Goal: Task Accomplishment & Management: Use online tool/utility

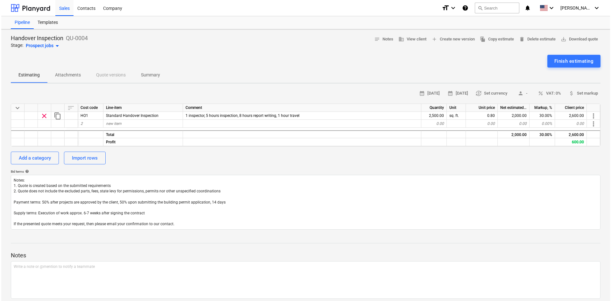
scroll to position [23, 0]
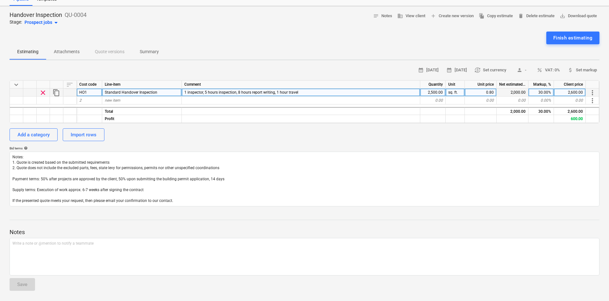
click at [163, 92] on div "Standard Handover Inspection" at bounding box center [142, 92] width 80 height 8
click at [144, 52] on p "Summary" at bounding box center [149, 51] width 19 height 7
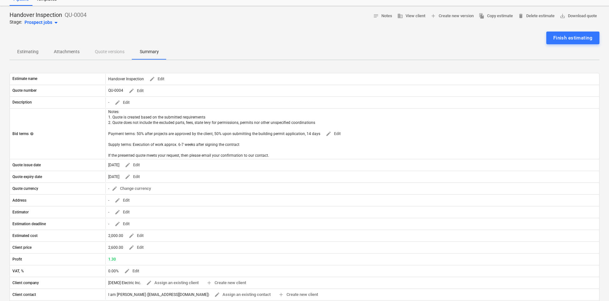
click at [31, 49] on p "Estimating" at bounding box center [27, 51] width 21 height 7
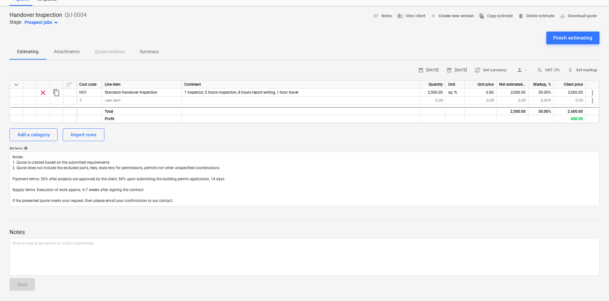
click at [441, 16] on span "add Create new version" at bounding box center [451, 15] width 43 height 7
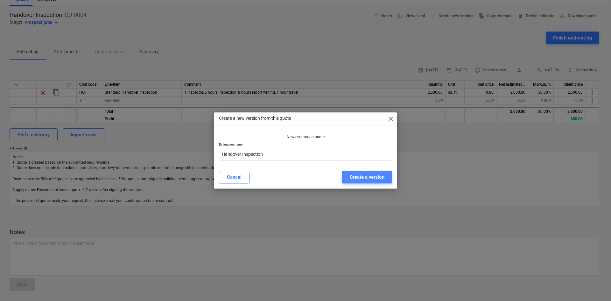
click at [360, 175] on div "Create a version" at bounding box center [367, 177] width 35 height 8
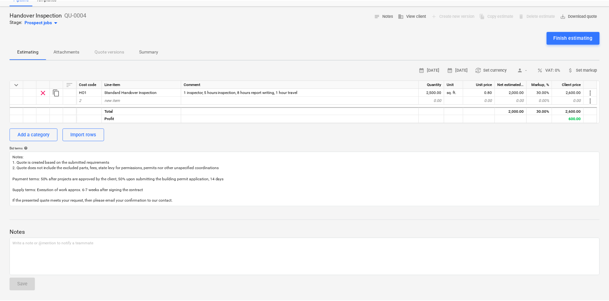
scroll to position [6, 0]
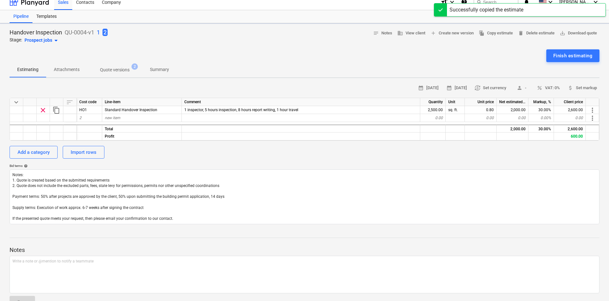
type textarea "x"
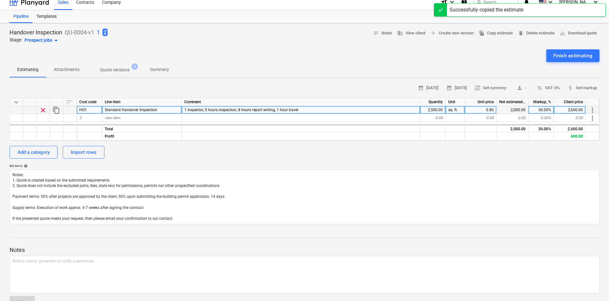
click at [139, 110] on span "Standard Handover Inspection" at bounding box center [131, 110] width 52 height 4
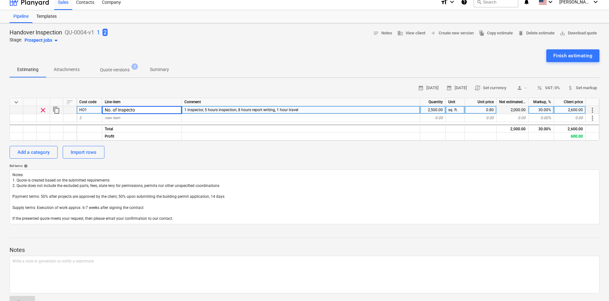
type input "No. of Inspector"
type textarea "x"
click at [430, 108] on div "2,500.00" at bounding box center [432, 110] width 25 height 8
type input "1"
type textarea "x"
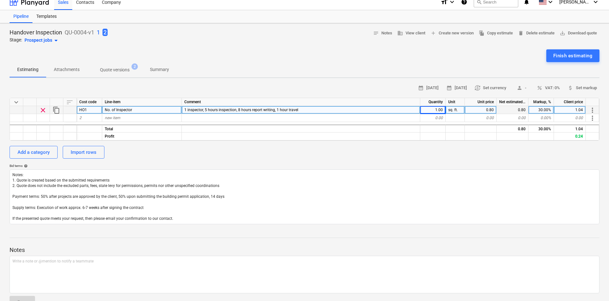
click at [486, 109] on div "0.80" at bounding box center [481, 110] width 32 height 8
type input "135"
type textarea "x"
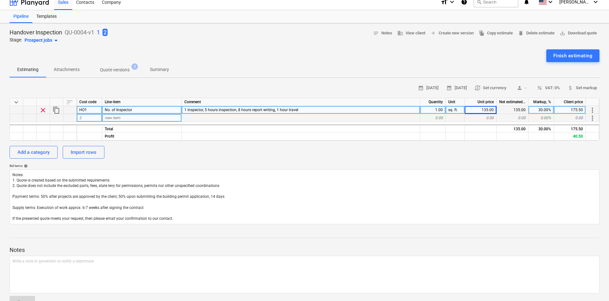
click at [91, 116] on div "2" at bounding box center [89, 118] width 25 height 8
type input "HO2"
type textarea "x"
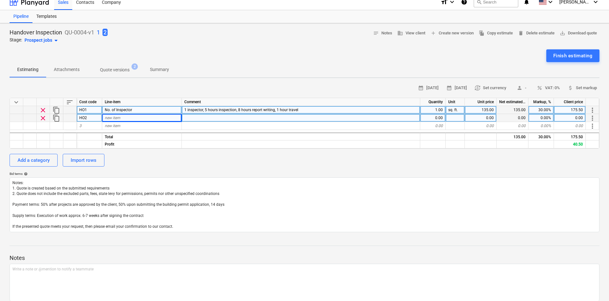
click at [112, 117] on span "new item" at bounding box center [113, 117] width 16 height 4
type input "Inspection Hours"
type textarea "x"
click at [436, 117] on div "0.00" at bounding box center [432, 118] width 25 height 8
type input "4"
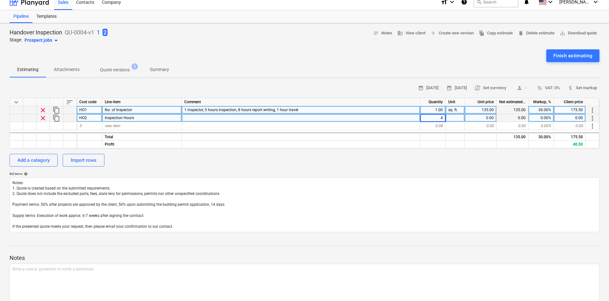
type textarea "x"
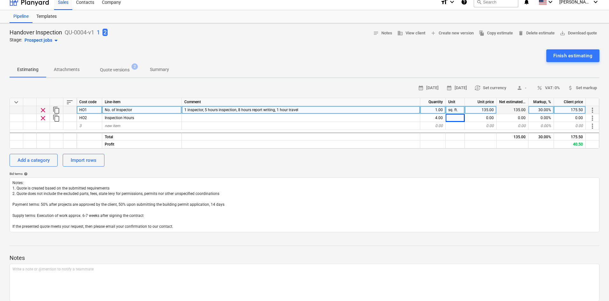
click at [460, 109] on div "sq. ft." at bounding box center [454, 110] width 19 height 8
drag, startPoint x: 459, startPoint y: 111, endPoint x: 437, endPoint y: 107, distance: 22.5
click at [0, 0] on div "clear content_copy HO1 No. of Inspector 1 inspector, 5 hours inspection, 8 hour…" at bounding box center [0, 0] width 0 height 0
type input "INspector"
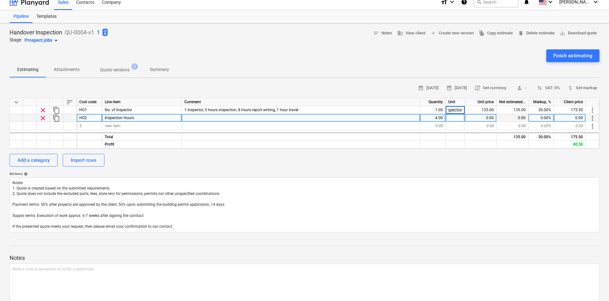
type textarea "x"
click at [451, 117] on div at bounding box center [454, 118] width 19 height 8
drag, startPoint x: 453, startPoint y: 108, endPoint x: 452, endPoint y: 105, distance: 3.2
click at [452, 108] on div "INspector" at bounding box center [454, 110] width 19 height 8
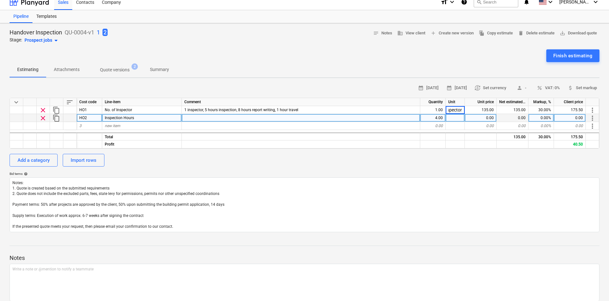
click at [455, 118] on div at bounding box center [454, 118] width 19 height 8
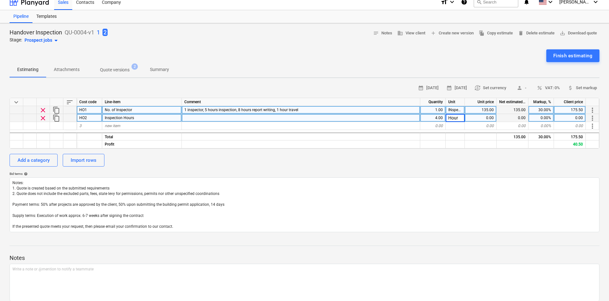
type input "Hours"
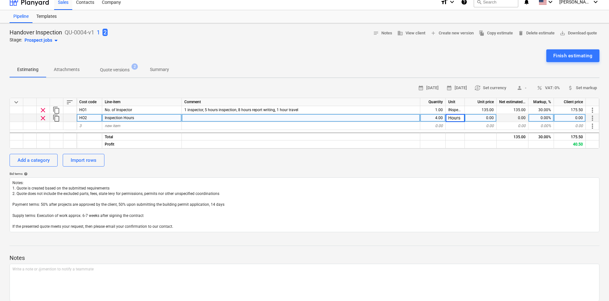
type textarea "x"
click at [484, 119] on div "0.00" at bounding box center [481, 118] width 32 height 8
type input "135"
type textarea "x"
drag, startPoint x: 540, startPoint y: 116, endPoint x: 564, endPoint y: 118, distance: 24.3
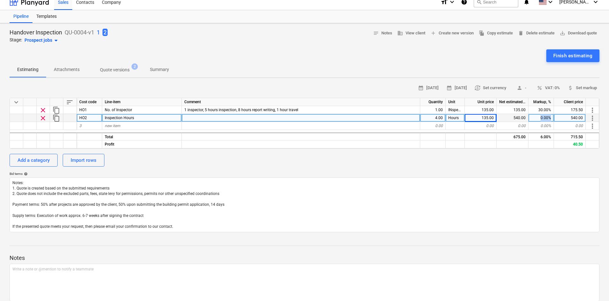
click at [0, 0] on div "clear content_copy HO2 Inspection Hours 4.00 Hours 135.00 540.00 0.00% 540.00 m…" at bounding box center [0, 0] width 0 height 0
type input "30"
type textarea "x"
drag, startPoint x: 473, startPoint y: 116, endPoint x: 504, endPoint y: 120, distance: 30.7
click at [0, 0] on div "clear content_copy HO2 Inspection Hours 4.00 Hours 30.00 120.00 0.00% 120.00 mo…" at bounding box center [0, 0] width 0 height 0
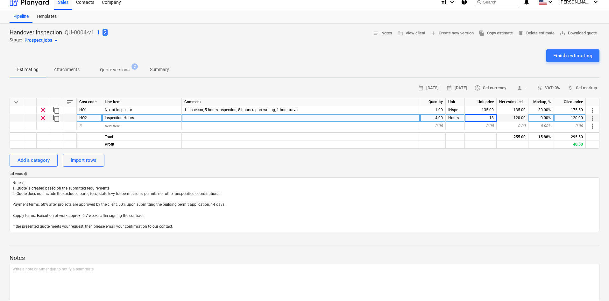
type input "135"
type textarea "x"
click at [539, 117] on div "0.00%" at bounding box center [540, 118] width 25 height 8
type input "30"
type textarea "x"
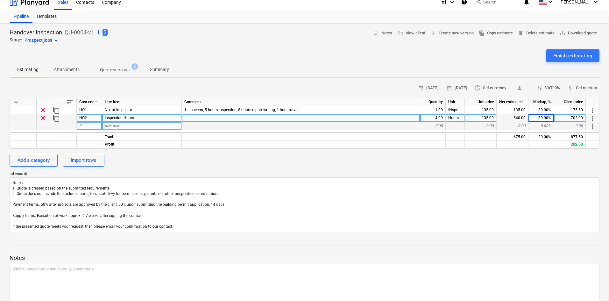
click at [87, 126] on div "3" at bounding box center [89, 126] width 25 height 8
type input "HO2"
click at [437, 117] on div "4.00" at bounding box center [432, 118] width 25 height 8
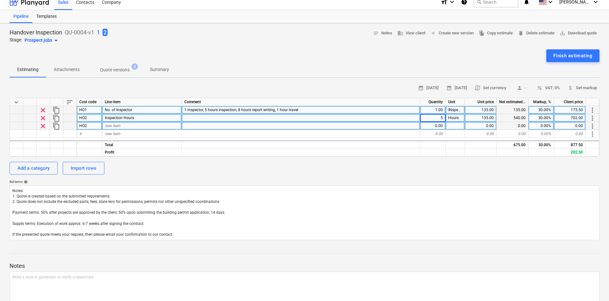
type textarea "x"
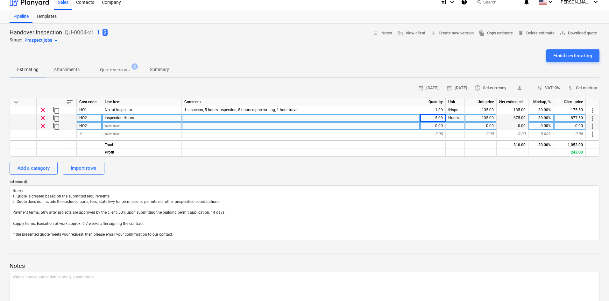
click at [151, 124] on div "new item" at bounding box center [142, 126] width 80 height 8
click at [93, 126] on div "HO2" at bounding box center [89, 126] width 25 height 8
type input "HO3"
type textarea "x"
type input "Report Writing"
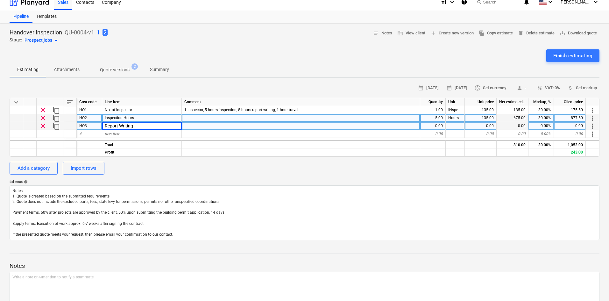
type textarea "x"
click at [124, 116] on span "Inspection Hours" at bounding box center [119, 117] width 29 height 4
click at [150, 115] on input "Inspection Hours" at bounding box center [141, 118] width 79 height 8
type input "Inspection"
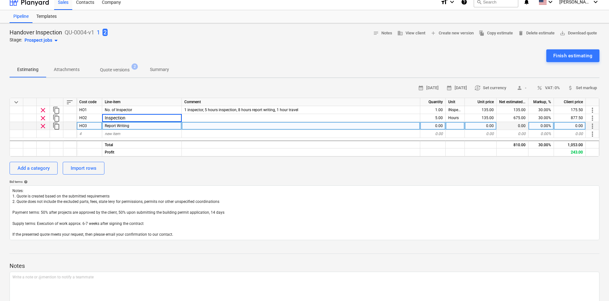
type textarea "x"
click at [192, 124] on div at bounding box center [301, 126] width 238 height 8
click at [438, 125] on div "0.00" at bounding box center [432, 126] width 25 height 8
type input "8"
type textarea "x"
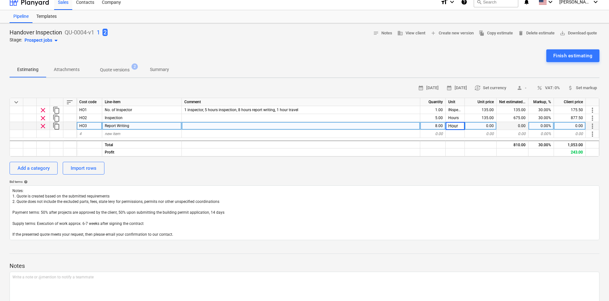
type input "Hours"
type textarea "x"
click at [491, 125] on div "0.00" at bounding box center [481, 126] width 32 height 8
type input "135"
type textarea "x"
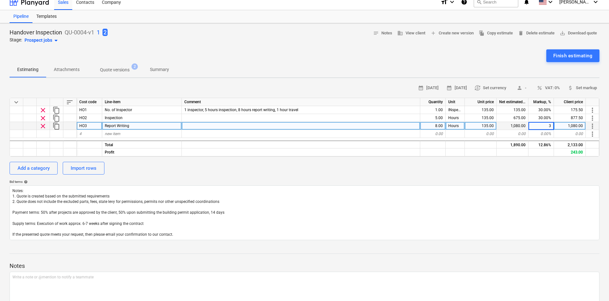
type input "30"
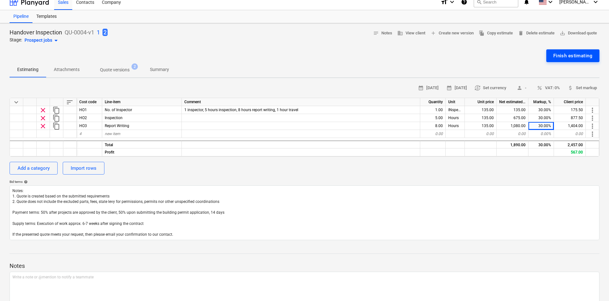
click at [564, 54] on div "Finish estimating" at bounding box center [572, 56] width 39 height 8
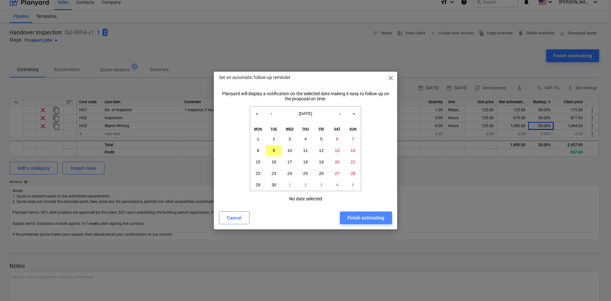
click at [347, 215] on div "Finish estimating" at bounding box center [365, 217] width 37 height 8
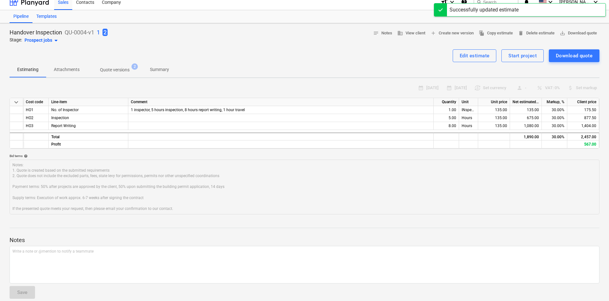
click at [50, 15] on div "Templates" at bounding box center [46, 16] width 28 height 13
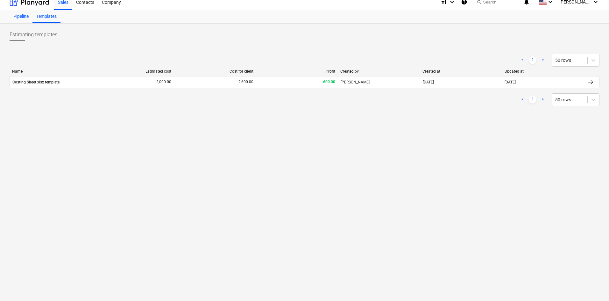
click at [23, 16] on div "Pipeline" at bounding box center [21, 16] width 23 height 13
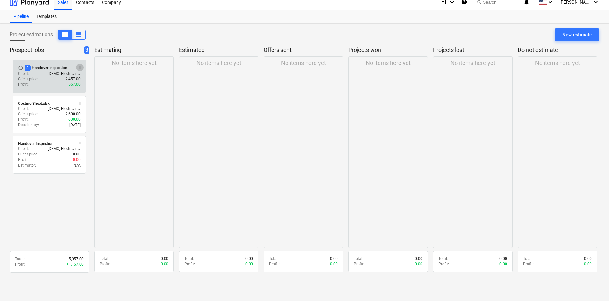
click at [78, 65] on span "more_vert" at bounding box center [79, 67] width 5 height 5
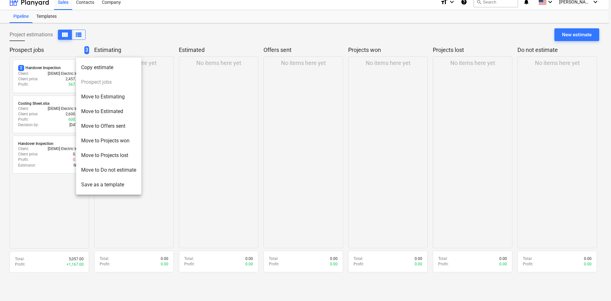
click at [104, 185] on li "Save as a template" at bounding box center [108, 184] width 65 height 15
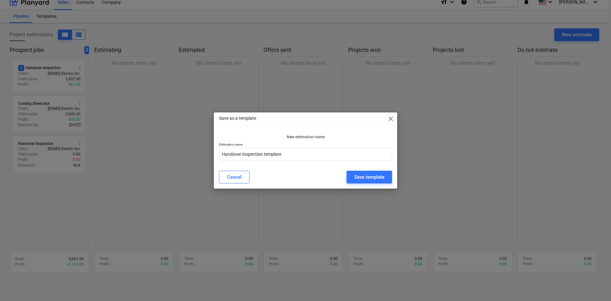
drag, startPoint x: 372, startPoint y: 180, endPoint x: 306, endPoint y: 171, distance: 66.5
click at [318, 184] on div "Cancel Save template" at bounding box center [305, 177] width 181 height 18
click at [292, 154] on input "Handover Inspection template" at bounding box center [305, 154] width 173 height 13
drag, startPoint x: 292, startPoint y: 154, endPoint x: 264, endPoint y: 151, distance: 28.4
click at [264, 151] on input "Handover Inspection template" at bounding box center [305, 154] width 173 height 13
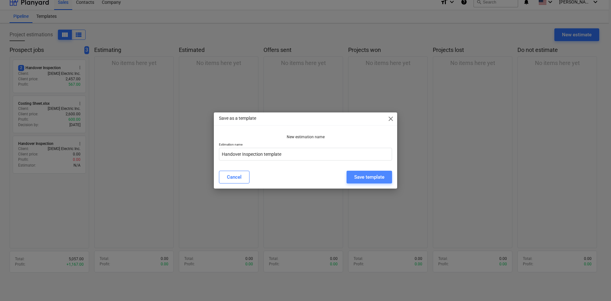
click at [361, 175] on div "Save template" at bounding box center [369, 177] width 30 height 8
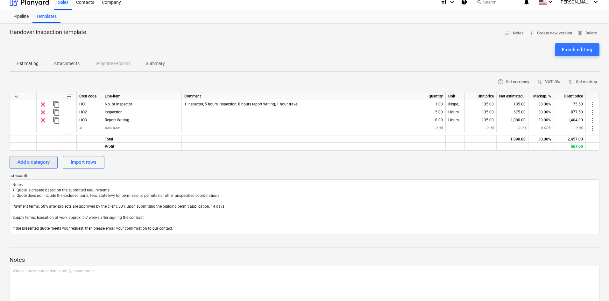
click at [24, 160] on div "Add a category" at bounding box center [33, 162] width 32 height 8
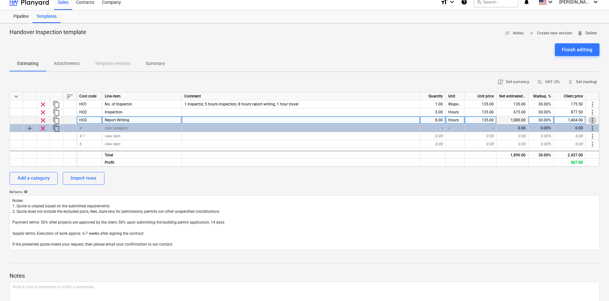
click at [592, 120] on span "more_vert" at bounding box center [592, 120] width 8 height 8
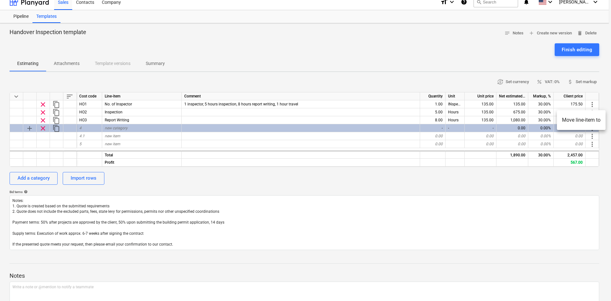
click at [536, 191] on div at bounding box center [305, 150] width 611 height 301
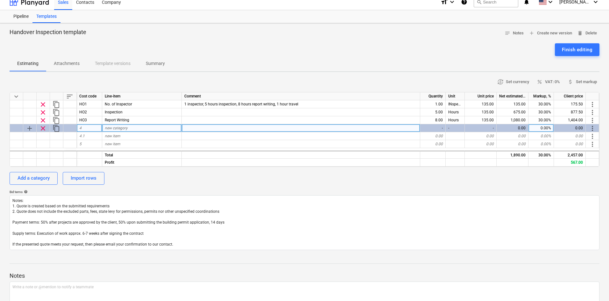
click at [42, 128] on span "clear" at bounding box center [43, 128] width 8 height 8
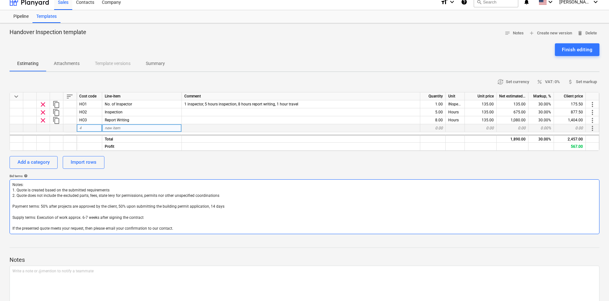
click at [95, 209] on textarea "Notes: 1. Quote is created based on the submitted requirements 2. Quote does no…" at bounding box center [305, 206] width 590 height 55
click at [73, 201] on textarea "Notes: 1. Quote is created based on the submitted requirements 2. Quote does no…" at bounding box center [305, 206] width 590 height 55
click at [54, 202] on textarea "Notes: 1. Quote is created based on the submitted requirements 2. Quote does no…" at bounding box center [305, 206] width 590 height 55
click at [46, 204] on textarea "Notes: 1. Quote is created based on the submitted requirements 2. Quote does no…" at bounding box center [305, 206] width 590 height 55
type textarea "x"
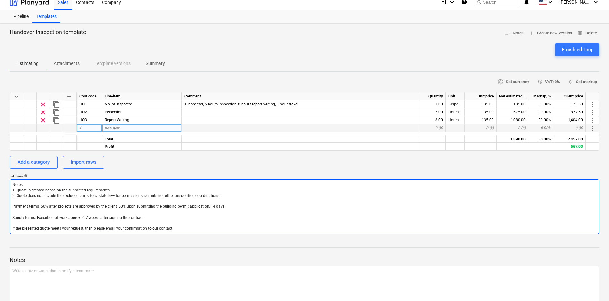
type textarea "Notes: 1. Quote is created based on the submitted requirements 2. Quote does no…"
type textarea "x"
type textarea "Notes: 1. Quote is created based on the submitted requirements 2. Quote does no…"
type textarea "x"
type textarea "Notes: 1. Quote is created based on the submitted requirements 2. Quote does no…"
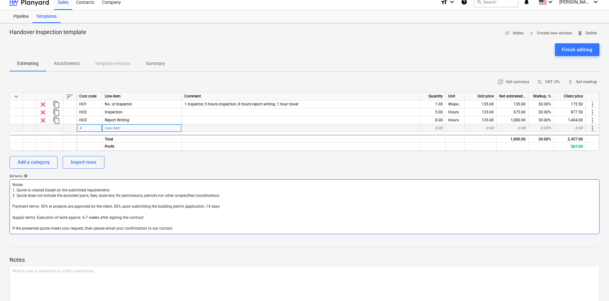
type textarea "x"
type textarea "Notes: 1. Quote is created based on the submitted requirements 2. Quote does no…"
type textarea "x"
type textarea "Notes: 1. Quote is created based on the submitted requirements 2. Quote does no…"
type textarea "x"
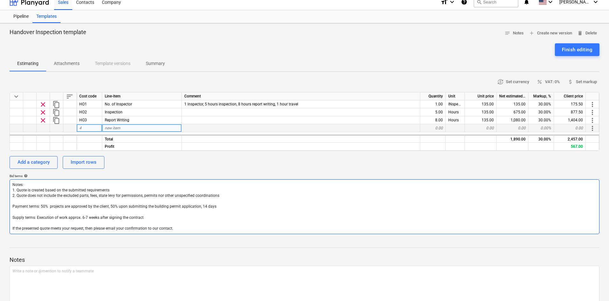
type textarea "Notes: 1. Quote is created based on the submitted requirements 2. Quote does no…"
type textarea "x"
type textarea "Notes: 1. Quote is created based on the submitted requirements 2. Quote does no…"
type textarea "x"
type textarea "Notes: 1. Quote is created based on the submitted requirements 2. Quote does no…"
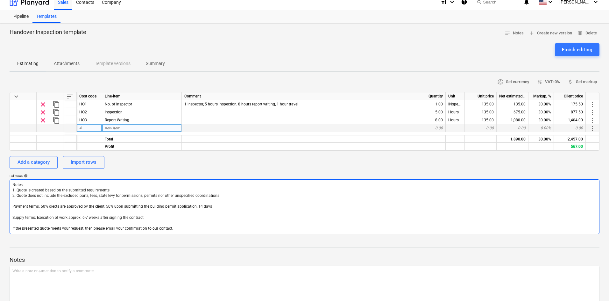
type textarea "x"
type textarea "Notes: 1. Quote is created based on the submitted requirements 2. Quote does no…"
type textarea "x"
type textarea "Notes: 1. Quote is created based on the submitted requirements 2. Quote does no…"
type textarea "x"
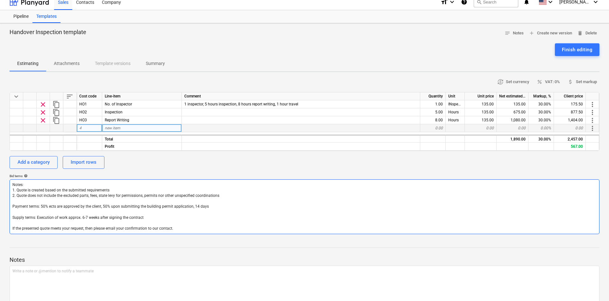
type textarea "Notes: 1. Quote is created based on the submitted requirements 2. Quote does no…"
type textarea "x"
type textarea "Notes: 1. Quote is created based on the submitted requirements 2. Quote does no…"
type textarea "x"
type textarea "Notes: 1. Quote is created based on the submitted requirements 2. Quote does no…"
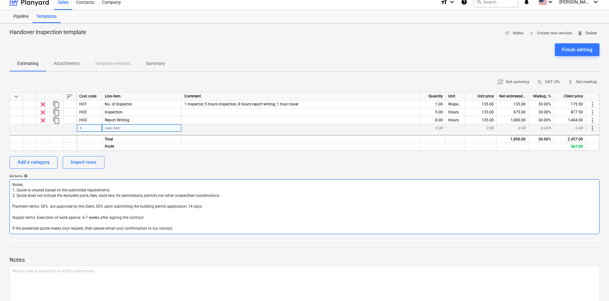
type textarea "x"
type textarea "Notes: 1. Quote is created based on the submitted requirements 2. Quote does no…"
type textarea "x"
type textarea "Notes: 1. Quote is created based on the submitted requirements 2. Quote does no…"
type textarea "x"
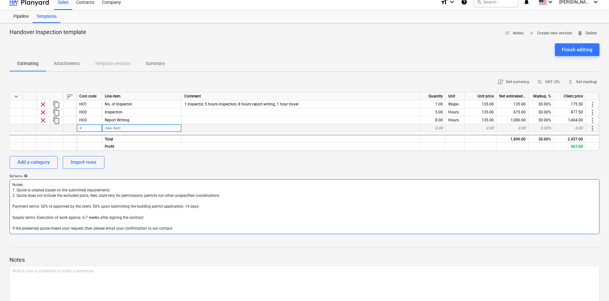
type textarea "Notes: 1. Quote is created based on the submitted requirements 2. Quote does no…"
type textarea "x"
type textarea "Notes: 1. Quote is created based on the submitted requirements 2. Quote does no…"
type textarea "x"
type textarea "Notes: 1. Quote is created based on the submitted requirements 2. Quote does no…"
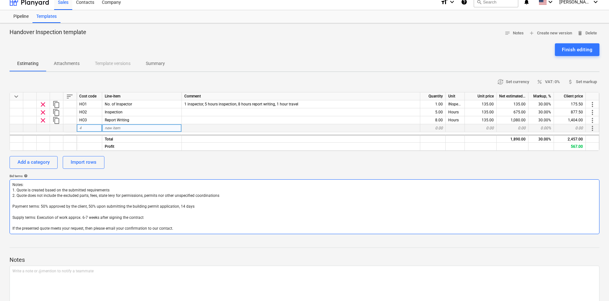
type textarea "x"
type textarea "Notes: 1. Quote is created based on the submitted requirements 2. Quote does no…"
type textarea "x"
type textarea "Notes: 1. Quote is created based on the submitted requirements 2. Quote does no…"
type textarea "x"
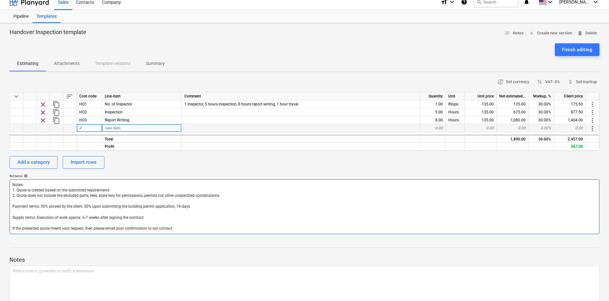
type textarea "Notes: 1. Quote is created based on the submitted requirements 2. Quote does no…"
type textarea "x"
type textarea "Notes: 1. Quote is created based on the submitted requirements 2. Quote does no…"
type textarea "x"
type textarea "Notes: 1. Quote is created based on the submitted requirements 2. Quote does no…"
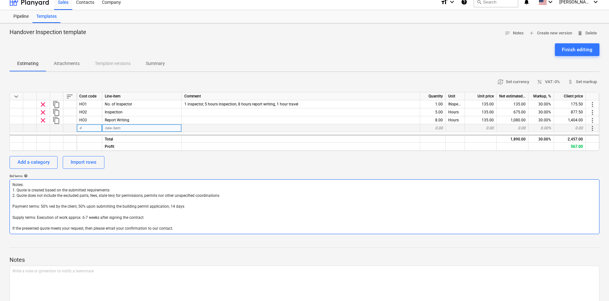
type textarea "x"
type textarea "Notes: 1. Quote is created based on the submitted requirements 2. Quote does no…"
type textarea "x"
type textarea "Notes: 1. Quote is created based on the submitted requirements 2. Quote does no…"
type textarea "x"
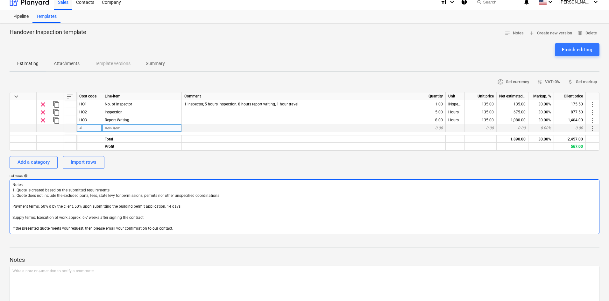
type textarea "Notes: 1. Quote is created based on the submitted requirements 2. Quote does no…"
type textarea "x"
type textarea "Notes: 1. Quote is created based on the submitted requirements 2. Quote does no…"
type textarea "x"
type textarea "Notes: 1. Quote is created based on the submitted requirements 2. Quote does no…"
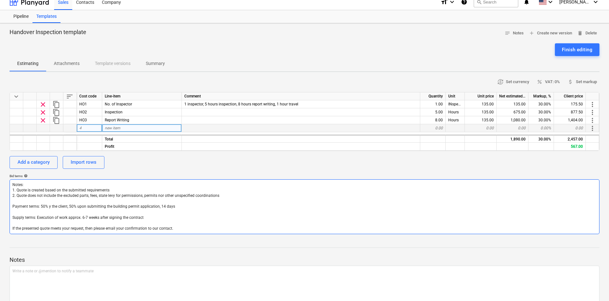
type textarea "x"
type textarea "Notes: 1. Quote is created based on the submitted requirements 2. Quote does no…"
type textarea "x"
type textarea "Notes: 1. Quote is created based on the submitted requirements 2. Quote does no…"
type textarea "x"
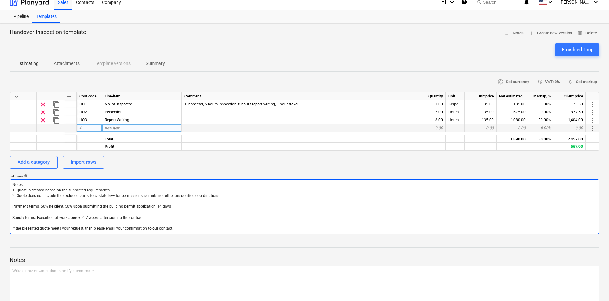
type textarea "Notes: 1. Quote is created based on the submitted requirements 2. Quote does no…"
type textarea "x"
type textarea "Notes: 1. Quote is created based on the submitted requirements 2. Quote does no…"
type textarea "x"
type textarea "Notes: 1. Quote is created based on the submitted requirements 2. Quote does no…"
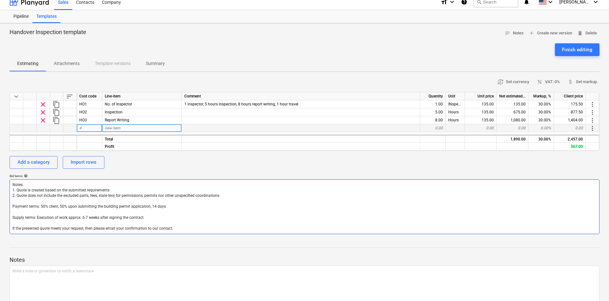
type textarea "x"
type textarea "Notes: 1. Quote is created based on the submitted requirements 2. Quote does no…"
type textarea "x"
type textarea "Notes: 1. Quote is created based on the submitted requirements 2. Quote does no…"
type textarea "x"
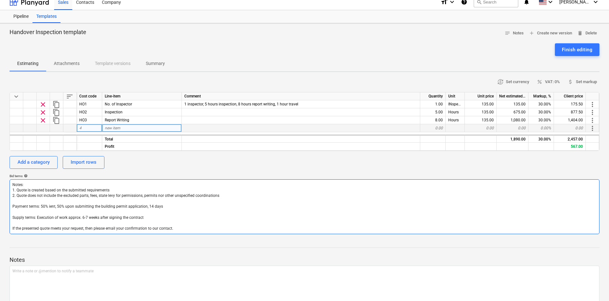
type textarea "Notes: 1. Quote is created based on the submitted requirements 2. Quote does no…"
type textarea "x"
type textarea "Notes: 1. Quote is created based on the submitted requirements 2. Quote does no…"
type textarea "x"
type textarea "Notes: 1. Quote is created based on the submitted requirements 2. Quote does no…"
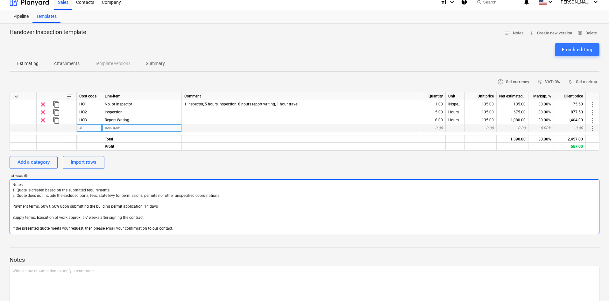
type textarea "x"
type textarea "Notes: 1. Quote is created based on the submitted requirements 2. Quote does no…"
type textarea "x"
type textarea "Notes: 1. Quote is created based on the submitted requirements 2. Quote does no…"
type textarea "x"
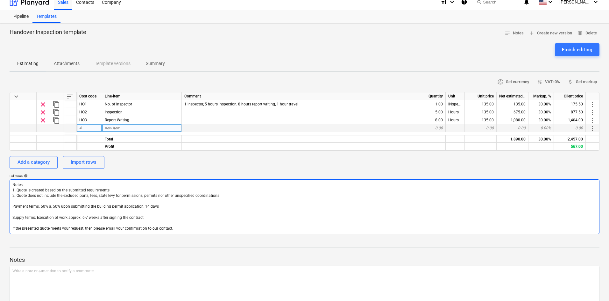
type textarea "Notes: 1. Quote is created based on the submitted requirements 2. Quote does no…"
type textarea "x"
type textarea "Notes: 1. Quote is created based on the submitted requirements 2. Quote does no…"
type textarea "x"
type textarea "Notes: 1. Quote is created based on the submitted requirements 2. Quote does no…"
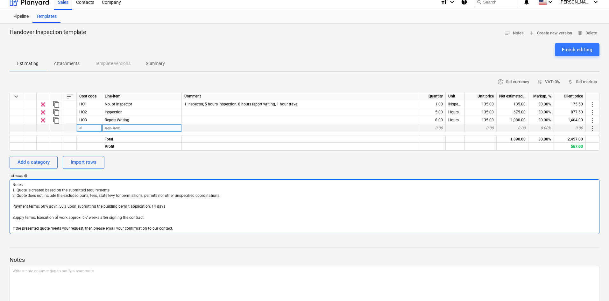
type textarea "x"
type textarea "Notes: 1. Quote is created based on the submitted requirements 2. Quote does no…"
type textarea "x"
type textarea "Notes: 1. Quote is created based on the submitted requirements 2. Quote does no…"
type textarea "x"
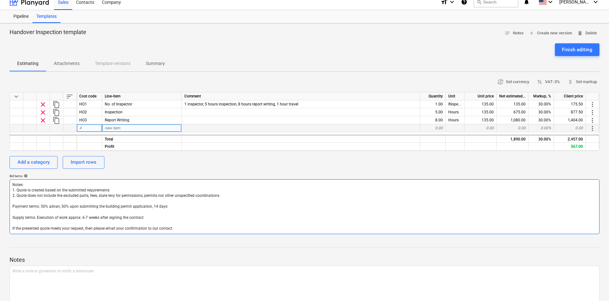
type textarea "Notes: 1. Quote is created based on the submitted requirements 2. Quote does no…"
type textarea "x"
type textarea "Notes: 1. Quote is created based on the submitted requirements 2. Quote does no…"
type textarea "x"
type textarea "Notes: 1. Quote is created based on the submitted requirements 2. Quote does no…"
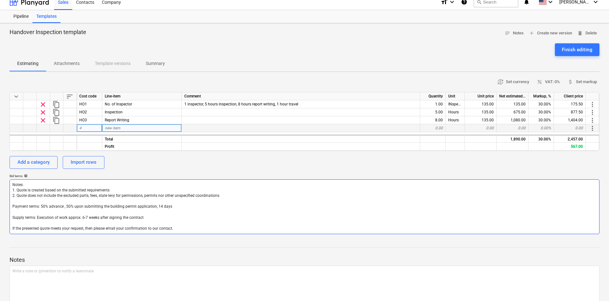
type textarea "x"
type textarea "Notes: 1. Quote is created based on the submitted requirements 2. Quote does no…"
type textarea "x"
type textarea "Notes: 1. Quote is created based on the submitted requirements 2. Quote does no…"
type textarea "x"
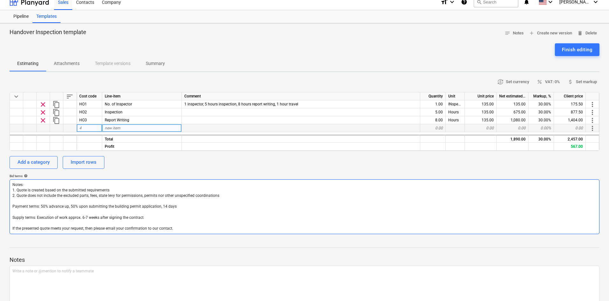
type textarea "Notes: 1. Quote is created based on the submitted requirements 2. Quote does no…"
type textarea "x"
type textarea "Notes: 1. Quote is created based on the submitted requirements 2. Quote does no…"
type textarea "x"
type textarea "Notes: 1. Quote is created based on the submitted requirements 2. Quote does no…"
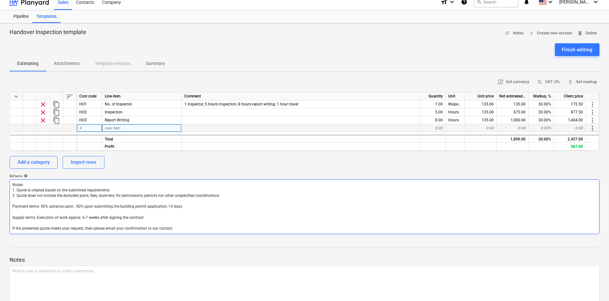
type textarea "x"
type textarea "Notes: 1. Quote is created based on the submitted requirements 2. Quote does no…"
type textarea "x"
type textarea "Notes: 1. Quote is created based on the submitted requirements 2. Quote does no…"
type textarea "x"
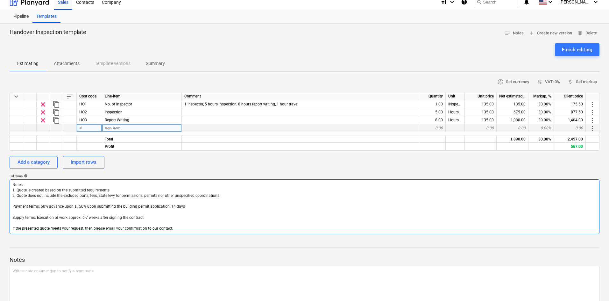
type textarea "Notes: 1. Quote is created based on the submitted requirements 2. Quote does no…"
type textarea "x"
type textarea "Notes: 1. Quote is created based on the submitted requirements 2. Quote does no…"
type textarea "x"
type textarea "Notes: 1. Quote is created based on the submitted requirements 2. Quote does no…"
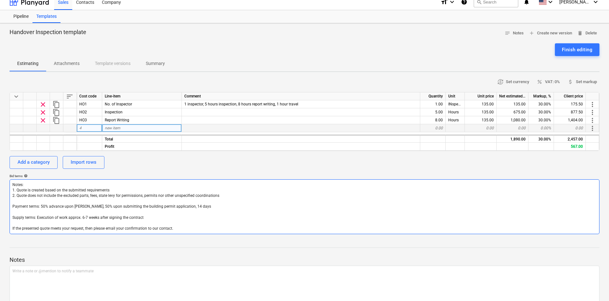
type textarea "x"
type textarea "Notes: 1. Quote is created based on the submitted requirements 2. Quote does no…"
type textarea "x"
type textarea "Notes: 1. Quote is created based on the submitted requirements 2. Quote does no…"
type textarea "x"
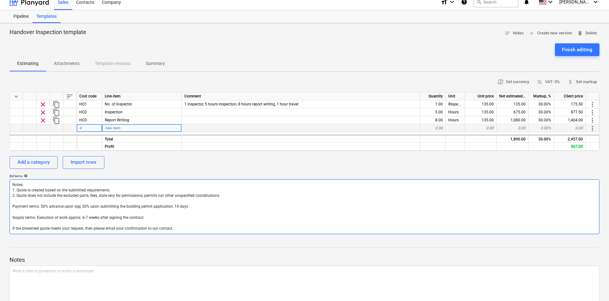
type textarea "Notes: 1. Quote is created based on the submitted requirements 2. Quote does no…"
type textarea "x"
type textarea "Notes: 1. Quote is created based on the submitted requirements 2. Quote does no…"
type textarea "x"
type textarea "Notes: 1. Quote is created based on the submitted requirements 2. Quote does no…"
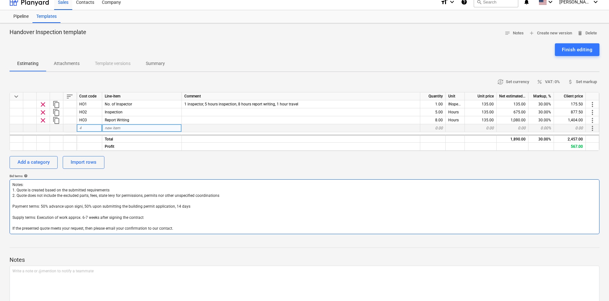
type textarea "x"
type textarea "Notes: 1. Quote is created based on the submitted requirements 2. Quote does no…"
type textarea "x"
type textarea "Notes: 1. Quote is created based on the submitted requirements 2. Quote does no…"
type textarea "x"
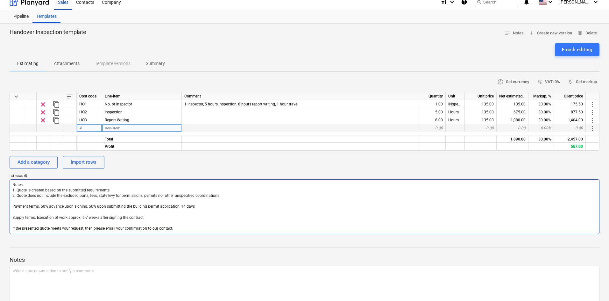
type textarea "Notes: 1. Quote is created based on the submitted requirements 2. Quote does no…"
type textarea "x"
type textarea "Notes: 1. Quote is created based on the submitted requirements 2. Quote does no…"
type textarea "x"
type textarea "Notes: 1. Quote is created based on the submitted requirements 2. Quote does no…"
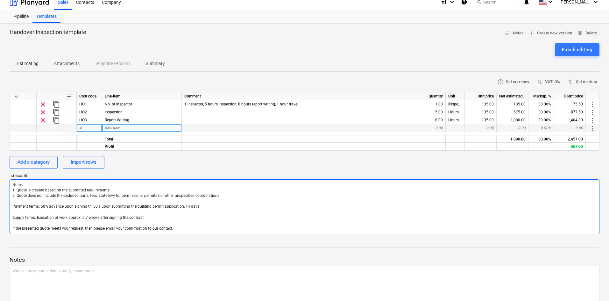
type textarea "x"
type textarea "Notes: 1. Quote is created based on the submitted requirements 2. Quote does no…"
type textarea "x"
type textarea "Notes: 1. Quote is created based on the submitted requirements 2. Quote does no…"
type textarea "x"
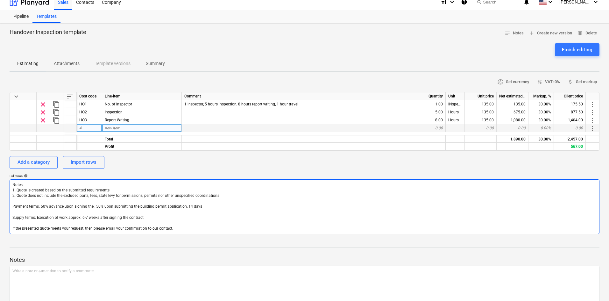
type textarea "Notes: 1. Quote is created based on the submitted requirements 2. Quote does no…"
type textarea "x"
type textarea "Notes: 1. Quote is created based on the submitted requirements 2. Quote does no…"
type textarea "x"
type textarea "Notes: 1. Quote is created based on the submitted requirements 2. Quote does no…"
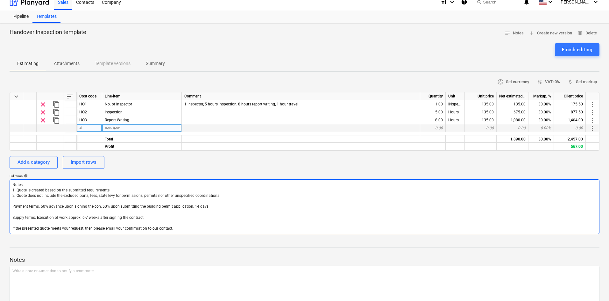
type textarea "x"
type textarea "Notes: 1. Quote is created based on the submitted requirements 2. Quote does no…"
type textarea "x"
type textarea "Notes: 1. Quote is created based on the submitted requirements 2. Quote does no…"
type textarea "x"
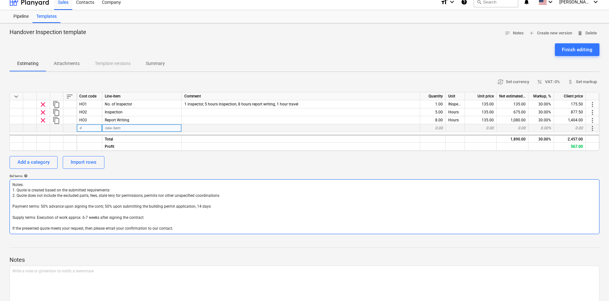
type textarea "Notes: 1. Quote is created based on the submitted requirements 2. Quote does no…"
type textarea "x"
type textarea "Notes: 1. Quote is created based on the submitted requirements 2. Quote does no…"
type textarea "x"
type textarea "Notes: 1. Quote is created based on the submitted requirements 2. Quote does no…"
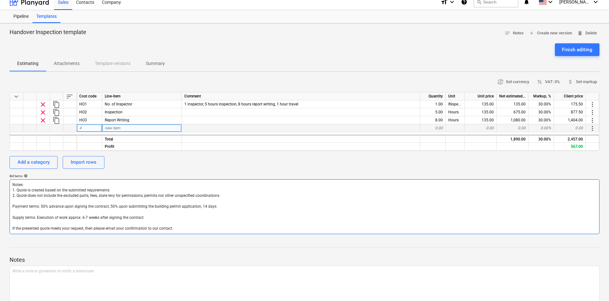
drag, startPoint x: 115, startPoint y: 206, endPoint x: 214, endPoint y: 207, distance: 99.0
click at [214, 207] on textarea "Notes: 1. Quote is created based on the submitted requirements 2. Quote does no…" at bounding box center [305, 206] width 590 height 55
type textarea "x"
type textarea "Notes: 1. Quote is created based on the submitted requirements 2. Quote does no…"
type textarea "x"
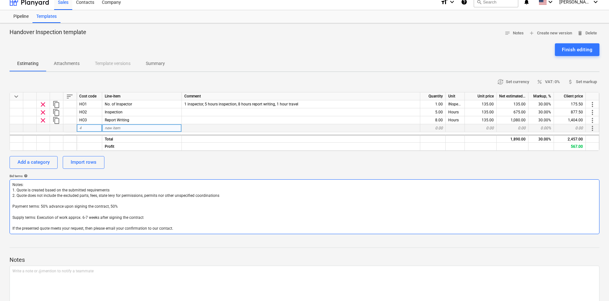
type textarea "Notes: 1. Quote is created based on the submitted requirements 2. Quote does no…"
drag, startPoint x: 82, startPoint y: 216, endPoint x: 87, endPoint y: 216, distance: 5.1
click at [87, 216] on textarea "Notes: 1. Quote is created based on the submitted requirements 2. Quote does no…" at bounding box center [305, 206] width 590 height 55
click at [177, 219] on textarea "Notes: 1. Quote is created based on the submitted requirements 2. Quote does no…" at bounding box center [305, 206] width 590 height 55
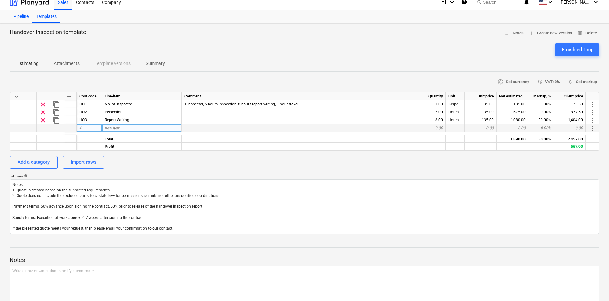
click at [14, 15] on div "Pipeline" at bounding box center [21, 16] width 23 height 13
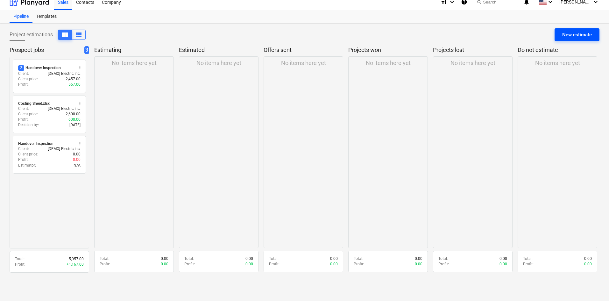
click at [579, 33] on div "New estimate" at bounding box center [577, 35] width 30 height 8
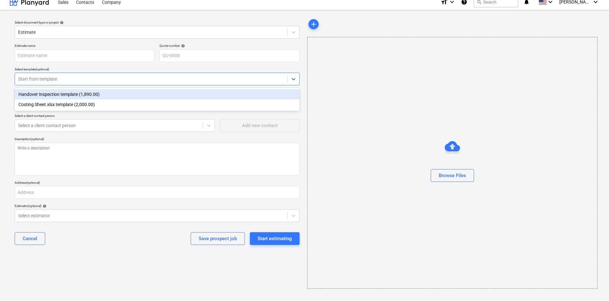
click at [73, 79] on div at bounding box center [151, 79] width 266 height 6
click at [64, 98] on div "Handover Inspection template (1,890.00)" at bounding box center [157, 94] width 285 height 10
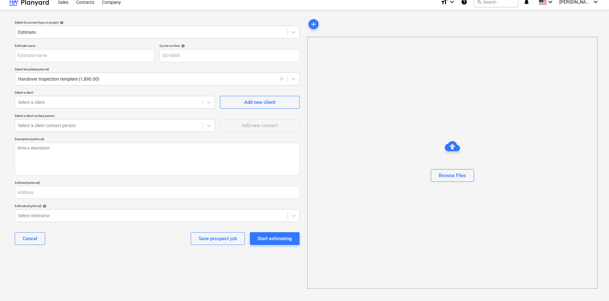
click at [143, 257] on div "Select document type or project help Estimate Estimate name Quote number help Q…" at bounding box center [157, 153] width 295 height 276
click at [131, 96] on div "Select a client" at bounding box center [115, 102] width 200 height 13
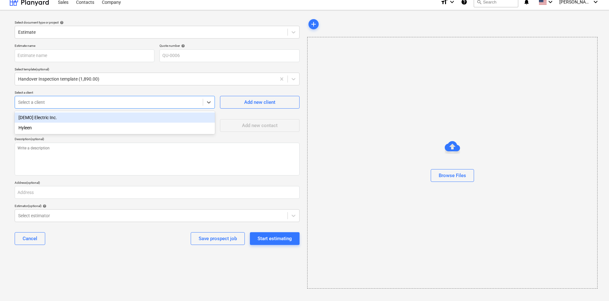
click at [85, 118] on div "[DEMO] Electric Inc." at bounding box center [115, 117] width 200 height 10
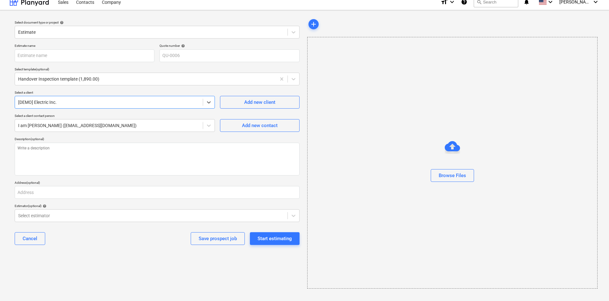
drag, startPoint x: 281, startPoint y: 240, endPoint x: 277, endPoint y: 238, distance: 4.0
click at [281, 239] on div "Start estimating" at bounding box center [274, 238] width 34 height 8
click at [114, 58] on input "text" at bounding box center [85, 55] width 140 height 13
click at [261, 239] on div "Start estimating" at bounding box center [274, 238] width 34 height 8
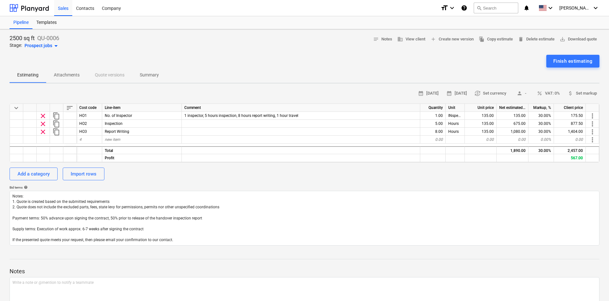
click at [109, 74] on div "Estimating Attachments Quote versions Summary" at bounding box center [305, 74] width 590 height 15
click at [73, 74] on p "Attachments" at bounding box center [67, 75] width 26 height 7
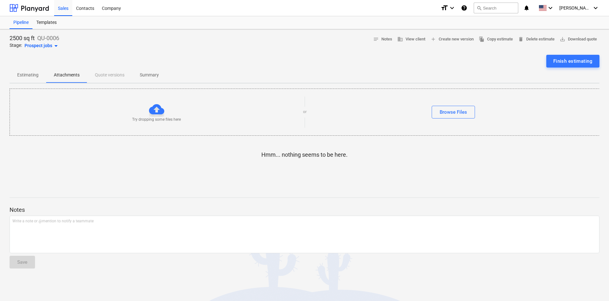
click at [152, 77] on p "Summary" at bounding box center [149, 75] width 19 height 7
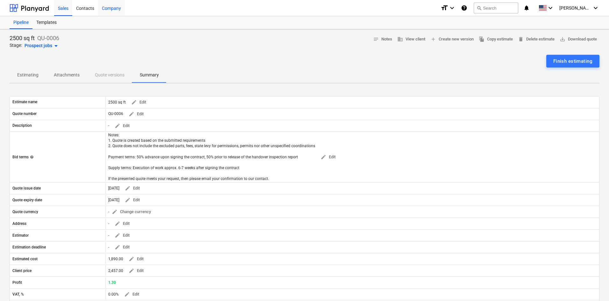
click at [104, 5] on div "Company" at bounding box center [111, 8] width 27 height 16
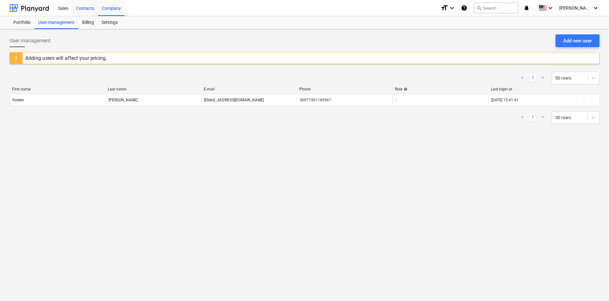
click at [88, 10] on div "Contacts" at bounding box center [85, 8] width 26 height 16
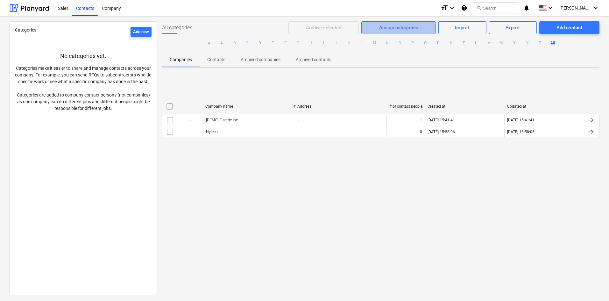
click at [413, 30] on div "Assign categories" at bounding box center [398, 28] width 39 height 8
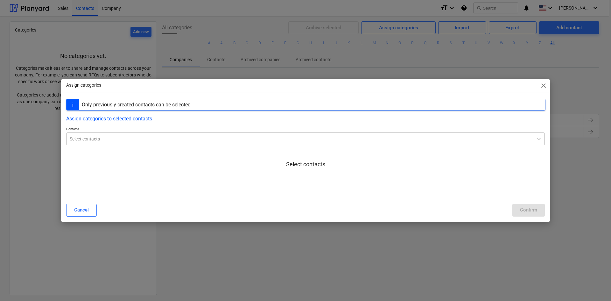
click at [147, 142] on div at bounding box center [300, 139] width 460 height 6
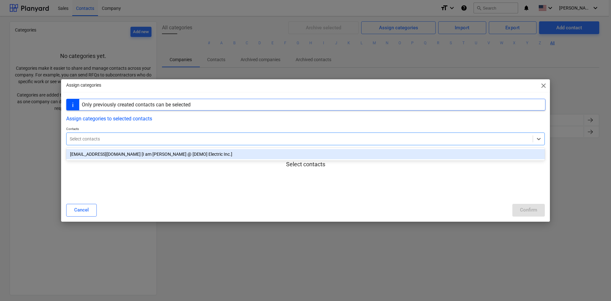
click at [154, 153] on div "[EMAIL_ADDRESS][DOMAIN_NAME] [I am [PERSON_NAME] @ [DEMO] Electric Inc.]" at bounding box center [305, 154] width 479 height 10
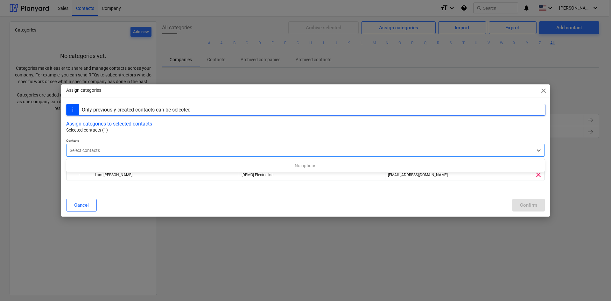
click at [97, 160] on div "No options" at bounding box center [305, 165] width 479 height 13
click at [87, 205] on div "Cancel" at bounding box center [81, 205] width 15 height 8
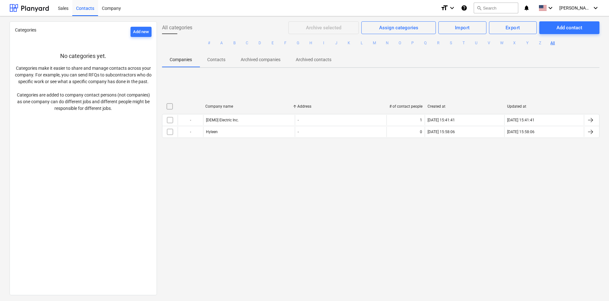
click at [212, 157] on div "Company name Address # of contact people Created at Updated at - [DEMO] Electri…" at bounding box center [380, 120] width 437 height 95
click at [456, 6] on icon "keyboard_arrow_down" at bounding box center [452, 8] width 8 height 8
click at [61, 10] on div at bounding box center [304, 150] width 609 height 301
click at [65, 4] on div "Sales" at bounding box center [63, 8] width 18 height 16
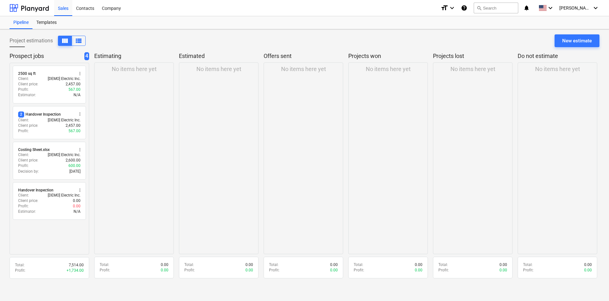
click at [147, 79] on div "No items here yet" at bounding box center [134, 158] width 80 height 192
click at [143, 68] on p "No items here yet" at bounding box center [134, 69] width 45 height 8
click at [157, 266] on div "Total : 0.00" at bounding box center [134, 264] width 69 height 5
click at [115, 269] on div "Profit : 0.00" at bounding box center [134, 269] width 69 height 5
click at [56, 232] on div "radio_button_unchecked 2500 sq ft more_vert Client : [DEMO] Electric Inc. Clien…" at bounding box center [50, 159] width 80 height 192
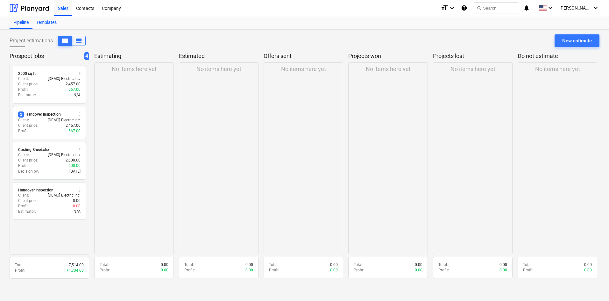
click at [48, 22] on div "Templates" at bounding box center [46, 22] width 28 height 13
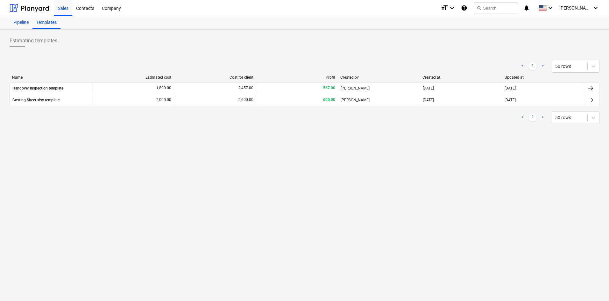
click at [26, 21] on div "Pipeline" at bounding box center [21, 22] width 23 height 13
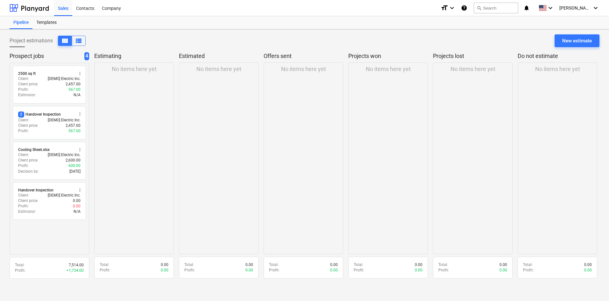
click at [70, 231] on div "radio_button_unchecked 2500 sq ft more_vert Client : [DEMO] Electric Inc. Clien…" at bounding box center [50, 159] width 80 height 192
click at [36, 44] on div "Project estimations view_column view_list" at bounding box center [48, 41] width 76 height 10
click at [92, 235] on div "Prospect jobs 4 radio_button_unchecked 2500 sq ft more_vert Client : [DEMO] Ele…" at bounding box center [305, 167] width 590 height 230
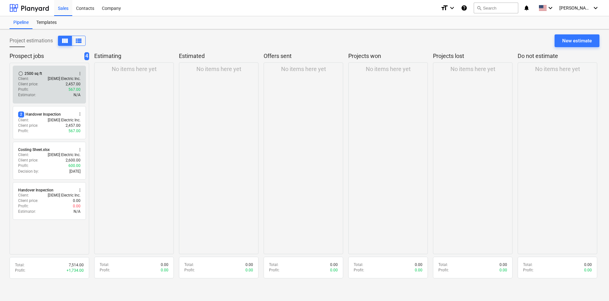
click at [80, 73] on span "more_vert" at bounding box center [79, 73] width 5 height 5
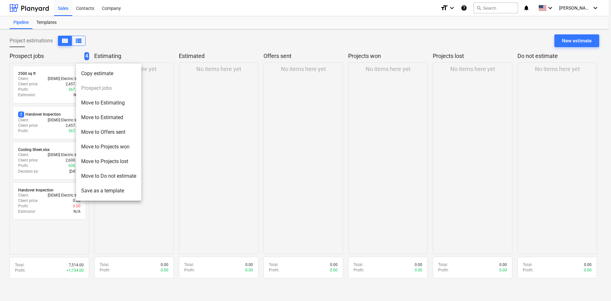
click at [221, 135] on div at bounding box center [305, 150] width 611 height 301
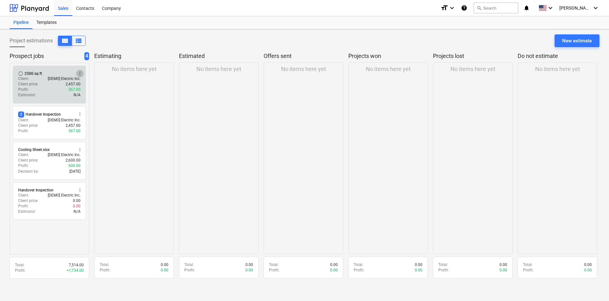
click at [79, 73] on span "more_vert" at bounding box center [79, 73] width 5 height 5
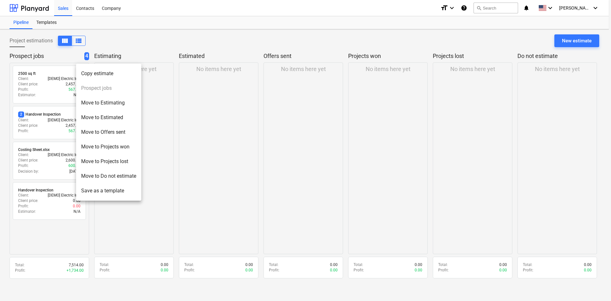
click at [256, 155] on div at bounding box center [305, 150] width 611 height 301
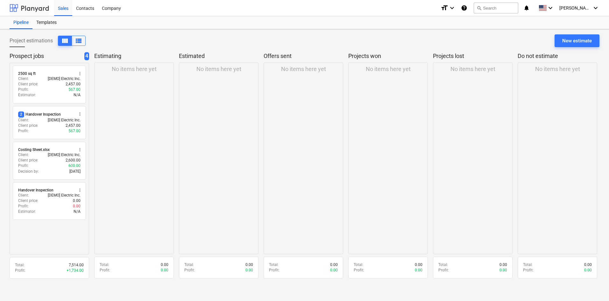
click at [15, 10] on div at bounding box center [29, 8] width 39 height 16
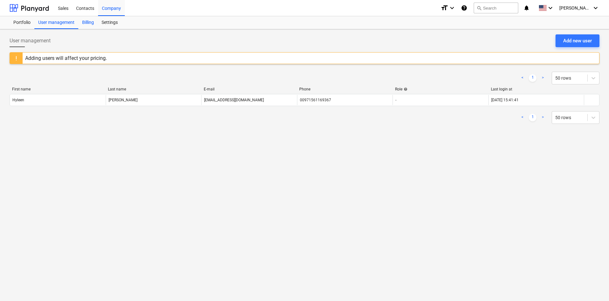
click at [88, 23] on div "Billing" at bounding box center [87, 22] width 19 height 13
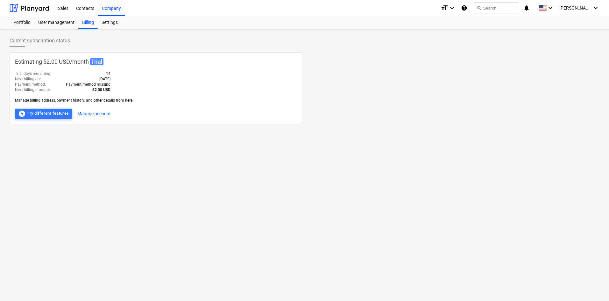
click at [160, 81] on div "Estimating 52.00 USD / month Trial Trial days remaining : 14 Next billing on : …" at bounding box center [156, 88] width 292 height 72
click at [24, 21] on div "Portfolio" at bounding box center [22, 22] width 25 height 13
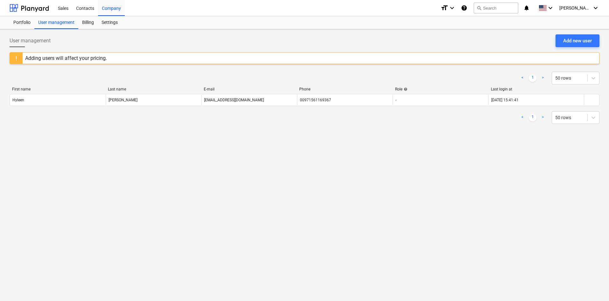
click at [111, 141] on div "User management Add new user Adding users will affect your pricing. < 1 > 50 ro…" at bounding box center [304, 164] width 609 height 271
click at [87, 21] on div "Billing" at bounding box center [87, 22] width 19 height 13
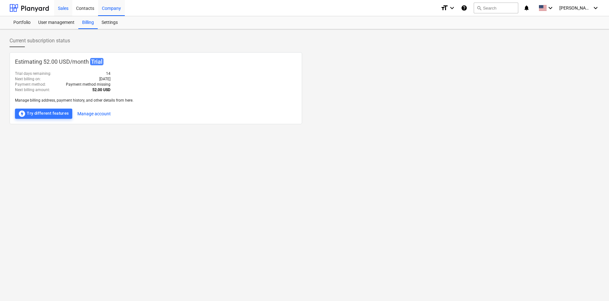
click at [63, 8] on div "Sales" at bounding box center [63, 8] width 18 height 16
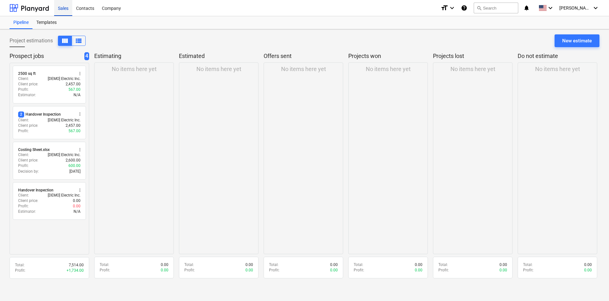
click at [61, 8] on div "Sales" at bounding box center [63, 8] width 18 height 16
click at [47, 23] on div "Templates" at bounding box center [46, 22] width 28 height 13
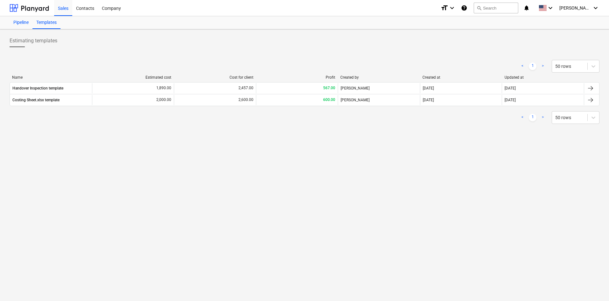
click at [24, 21] on div "Pipeline" at bounding box center [21, 22] width 23 height 13
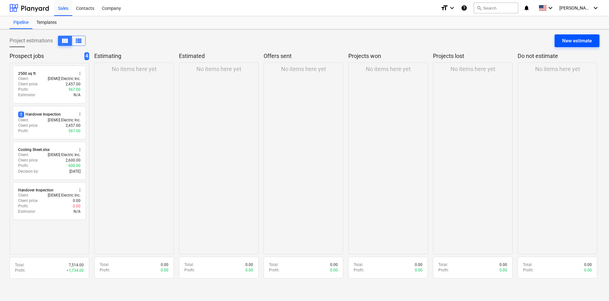
click at [571, 38] on div "New estimate" at bounding box center [577, 41] width 30 height 8
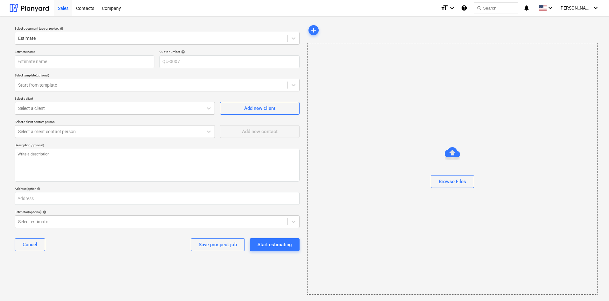
click at [70, 7] on div "Sales" at bounding box center [63, 8] width 18 height 16
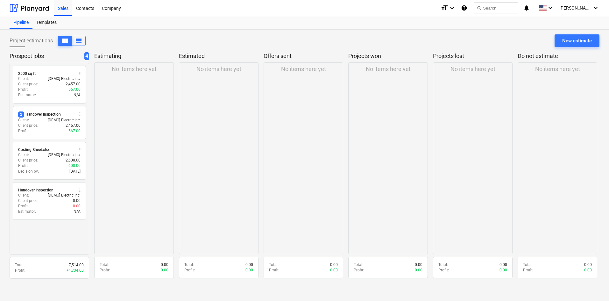
click at [239, 232] on div "No items here yet" at bounding box center [219, 158] width 80 height 192
click at [595, 8] on icon "keyboard_arrow_down" at bounding box center [595, 8] width 8 height 8
click at [573, 25] on div "Settings" at bounding box center [580, 25] width 38 height 10
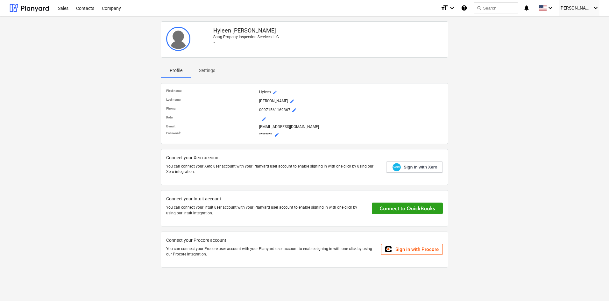
click at [203, 70] on p "Settings" at bounding box center [207, 70] width 16 height 7
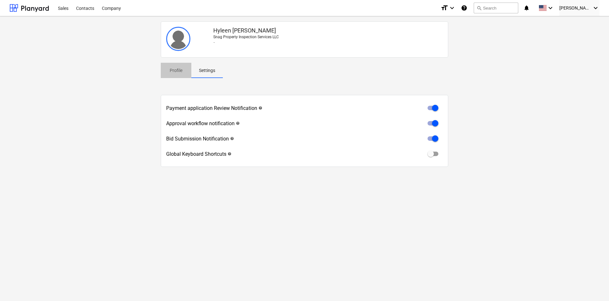
click at [179, 68] on p "Profile" at bounding box center [175, 70] width 15 height 7
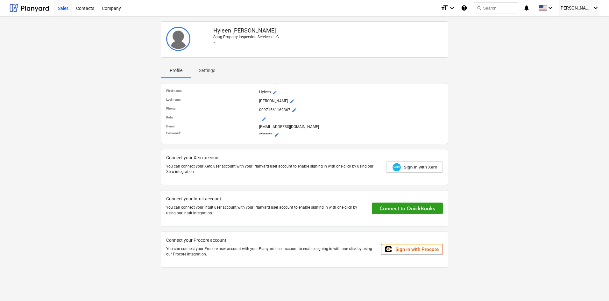
click at [62, 7] on div "Sales" at bounding box center [63, 8] width 18 height 16
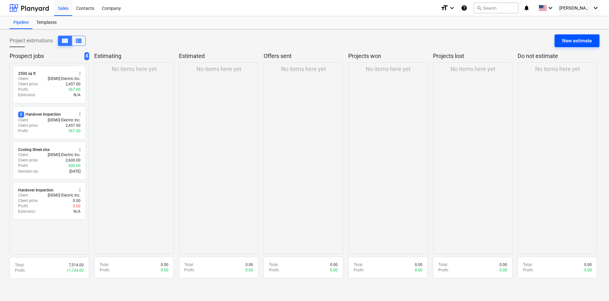
click at [570, 42] on div "New estimate" at bounding box center [577, 41] width 30 height 8
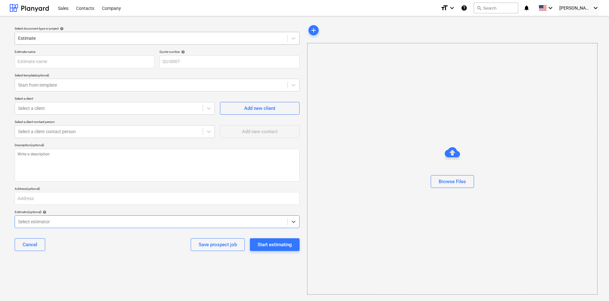
click at [71, 38] on div at bounding box center [151, 38] width 266 height 6
click at [38, 40] on div at bounding box center [151, 38] width 266 height 6
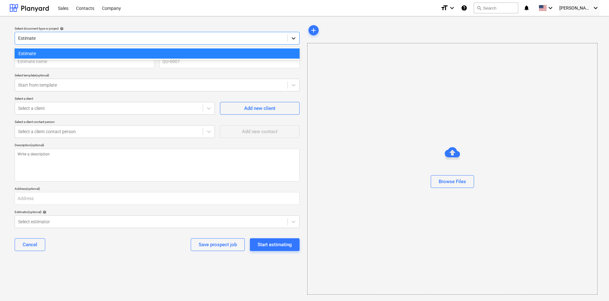
click at [294, 38] on icon at bounding box center [293, 38] width 6 height 6
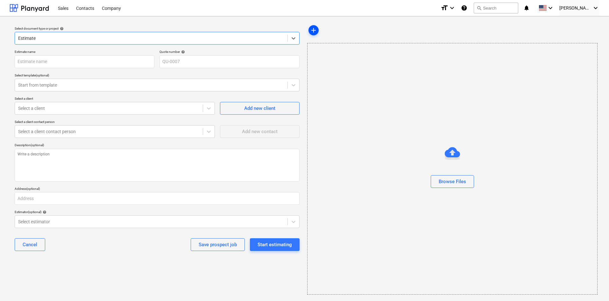
click at [311, 32] on span "add" at bounding box center [314, 30] width 8 height 8
click at [77, 60] on input "text" at bounding box center [85, 61] width 140 height 13
click at [68, 61] on input "text" at bounding box center [85, 61] width 140 height 13
click at [40, 60] on input "text" at bounding box center [85, 61] width 140 height 13
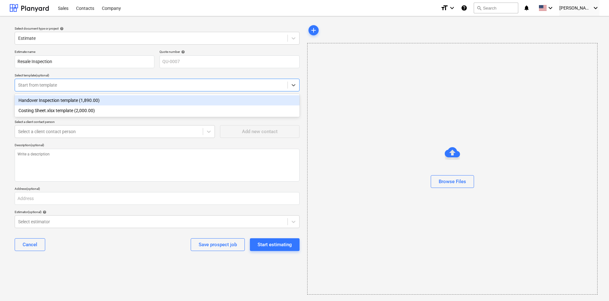
click at [60, 83] on div at bounding box center [151, 85] width 266 height 6
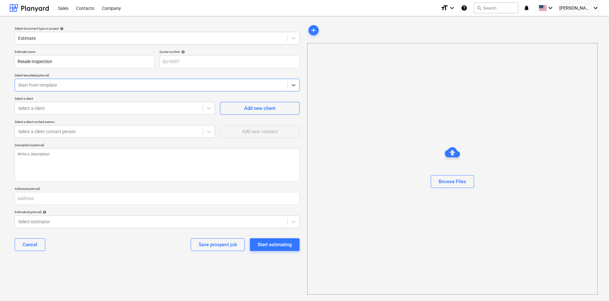
click at [60, 83] on div at bounding box center [151, 85] width 266 height 6
click at [90, 107] on div at bounding box center [108, 108] width 181 height 6
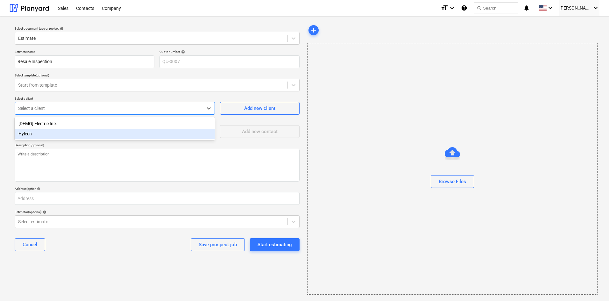
click at [59, 136] on div "Hyleen" at bounding box center [115, 134] width 200 height 10
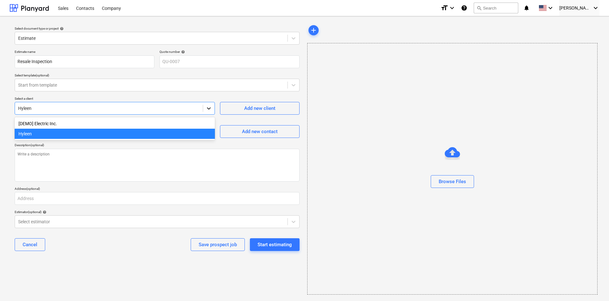
click at [211, 111] on icon at bounding box center [209, 108] width 6 height 6
click at [104, 124] on div "[DEMO] Electric Inc." at bounding box center [115, 123] width 200 height 10
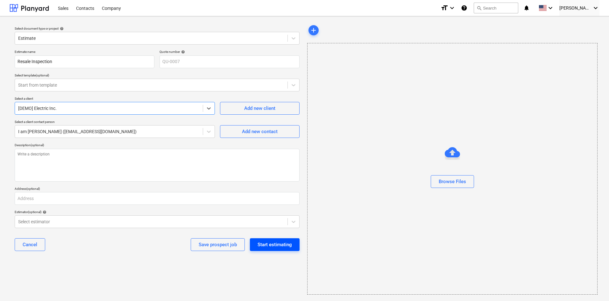
click at [286, 245] on div "Start estimating" at bounding box center [274, 244] width 34 height 8
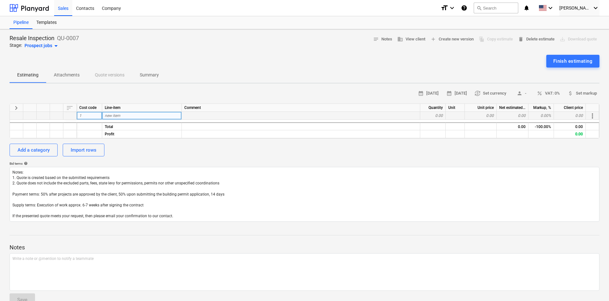
click at [94, 114] on div "1" at bounding box center [89, 116] width 25 height 8
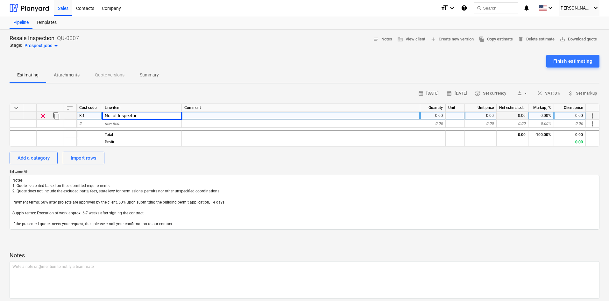
click at [435, 115] on div "0.00" at bounding box center [432, 116] width 25 height 8
click at [98, 123] on div "2" at bounding box center [89, 124] width 25 height 8
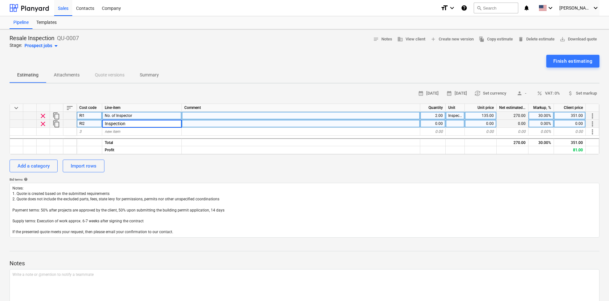
click at [432, 123] on div "0.00" at bounding box center [432, 124] width 25 height 8
click at [491, 124] on div "0.00" at bounding box center [481, 124] width 32 height 8
click at [95, 130] on div "3" at bounding box center [89, 132] width 25 height 8
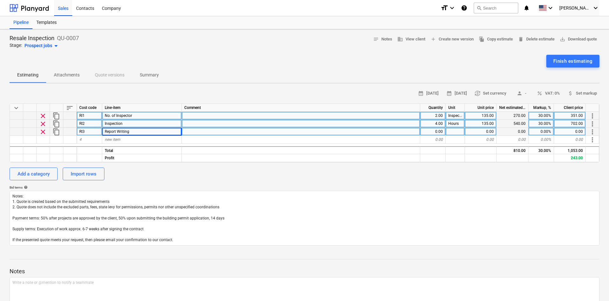
click at [424, 133] on div "0.00" at bounding box center [432, 132] width 25 height 8
click at [41, 173] on div "Add a category" at bounding box center [33, 174] width 32 height 8
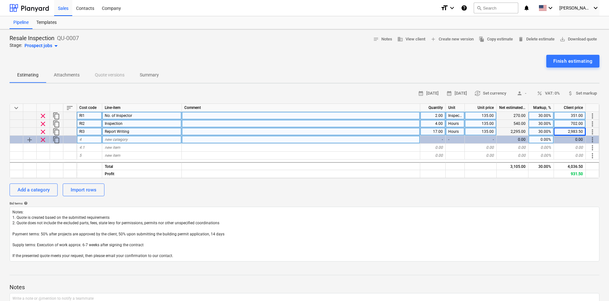
click at [111, 139] on span "new category" at bounding box center [116, 139] width 23 height 4
drag, startPoint x: 539, startPoint y: 139, endPoint x: 551, endPoint y: 138, distance: 12.4
click at [551, 138] on div "0.00%" at bounding box center [540, 140] width 25 height 8
click at [544, 139] on div "0.00%" at bounding box center [540, 140] width 25 height 8
click at [130, 140] on div "new category" at bounding box center [142, 140] width 80 height 8
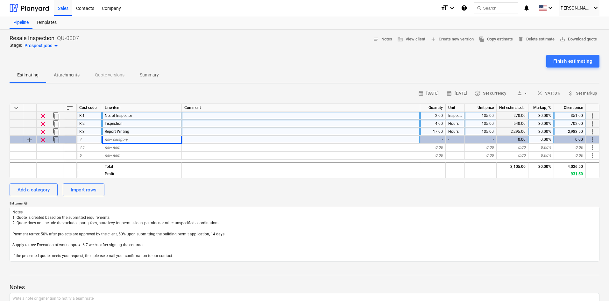
click at [99, 138] on div "4" at bounding box center [89, 140] width 25 height 8
click at [134, 137] on div "new category" at bounding box center [142, 140] width 80 height 8
click at [148, 141] on div "new category" at bounding box center [142, 140] width 80 height 8
click at [85, 139] on div "Suggested Price" at bounding box center [89, 140] width 25 height 8
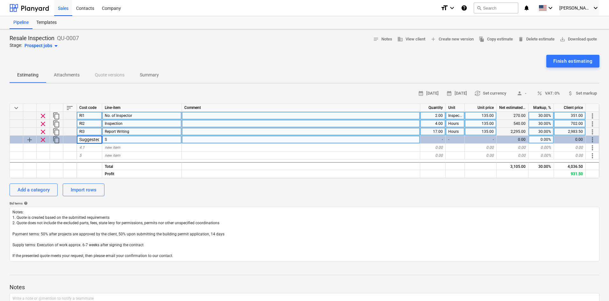
scroll to position [0, 12]
drag, startPoint x: 98, startPoint y: 139, endPoint x: 80, endPoint y: 138, distance: 17.9
click at [80, 138] on div "Suggested Price" at bounding box center [89, 140] width 25 height 8
click at [112, 140] on div "S" at bounding box center [142, 140] width 80 height 8
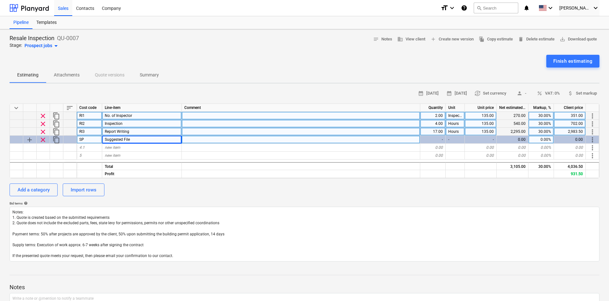
click at [435, 137] on div "-" at bounding box center [432, 140] width 25 height 8
click at [435, 140] on div "-" at bounding box center [432, 140] width 25 height 8
click at [439, 139] on div "-" at bounding box center [432, 140] width 25 height 8
click at [205, 141] on div at bounding box center [301, 140] width 238 height 8
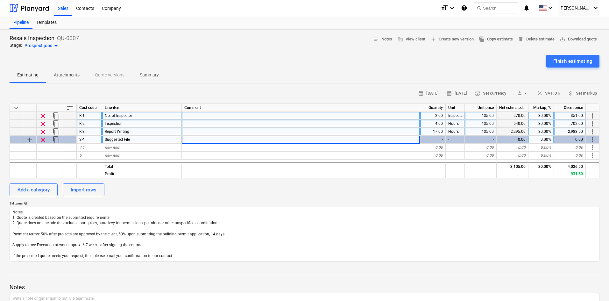
click at [441, 139] on div "-" at bounding box center [432, 140] width 25 height 8
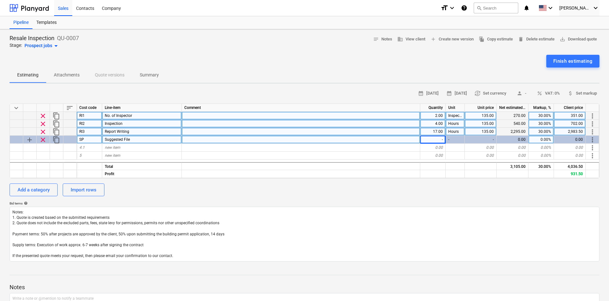
click at [436, 140] on div "-" at bounding box center [432, 140] width 25 height 8
click at [536, 136] on div "0.00%" at bounding box center [540, 140] width 25 height 8
click at [438, 138] on div "-" at bounding box center [432, 140] width 25 height 8
click at [451, 139] on div "-" at bounding box center [454, 140] width 19 height 8
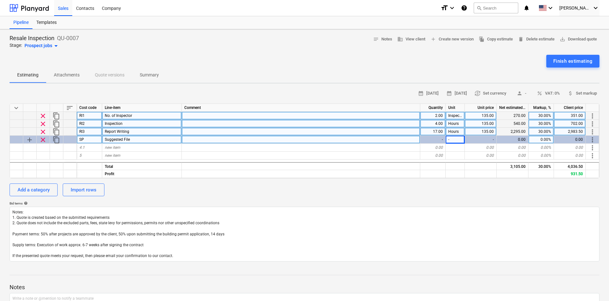
click at [473, 140] on div "-" at bounding box center [481, 140] width 32 height 8
click at [517, 143] on div "0.00" at bounding box center [512, 140] width 32 height 8
click at [580, 141] on div "0.00" at bounding box center [570, 140] width 32 height 8
click at [437, 137] on div "-" at bounding box center [432, 140] width 25 height 8
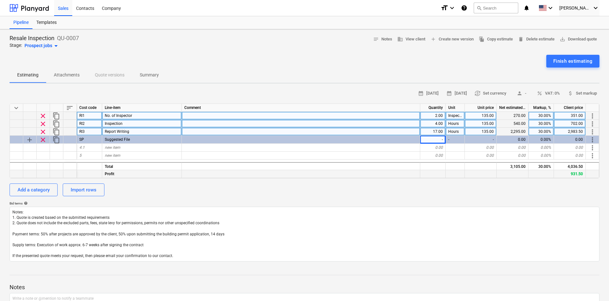
click at [288, 175] on div at bounding box center [301, 174] width 238 height 8
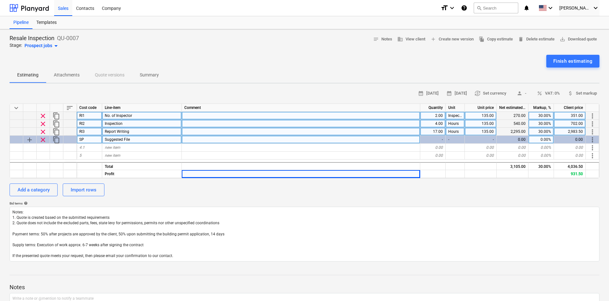
click at [434, 136] on div "-" at bounding box center [432, 140] width 25 height 8
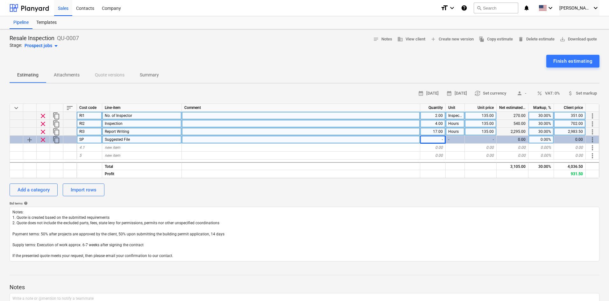
click at [434, 139] on div "-" at bounding box center [432, 140] width 25 height 8
click at [433, 138] on div "-" at bounding box center [432, 140] width 25 height 8
click at [433, 137] on div "-" at bounding box center [432, 140] width 25 height 8
click at [460, 141] on div "-" at bounding box center [454, 140] width 19 height 8
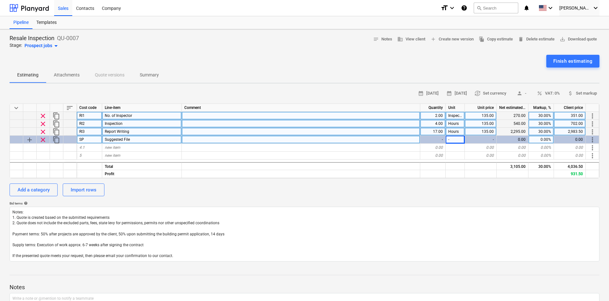
click at [535, 139] on div "0.00%" at bounding box center [540, 140] width 25 height 8
click at [510, 141] on div "0.00" at bounding box center [512, 140] width 32 height 8
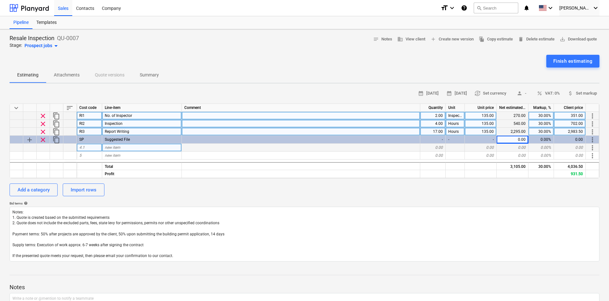
click at [480, 147] on div "0.00" at bounding box center [481, 147] width 32 height 8
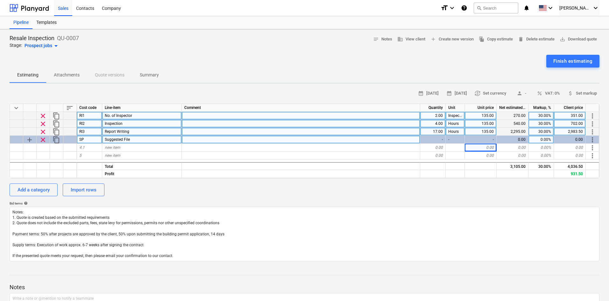
click at [485, 139] on div "-" at bounding box center [481, 140] width 32 height 8
click at [487, 139] on div "-" at bounding box center [481, 140] width 32 height 8
click at [541, 140] on div "0.00%" at bounding box center [540, 140] width 25 height 8
click at [592, 140] on span "more_vert" at bounding box center [592, 140] width 8 height 8
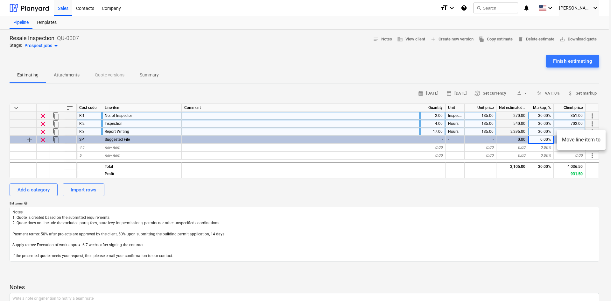
click at [528, 197] on div at bounding box center [305, 150] width 611 height 301
click at [113, 167] on div "Total" at bounding box center [142, 166] width 80 height 8
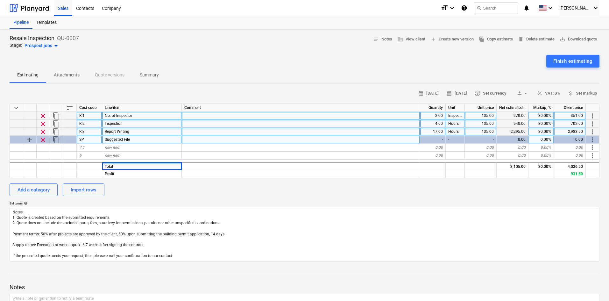
click at [131, 138] on div "Suggested File" at bounding box center [142, 140] width 80 height 8
click at [151, 134] on div "Report Writing" at bounding box center [142, 132] width 80 height 8
click at [146, 138] on div "Suggested File" at bounding box center [142, 140] width 80 height 8
click at [146, 138] on input "Suggested File" at bounding box center [141, 140] width 79 height 8
click at [136, 139] on input "Suggested File" at bounding box center [141, 140] width 79 height 8
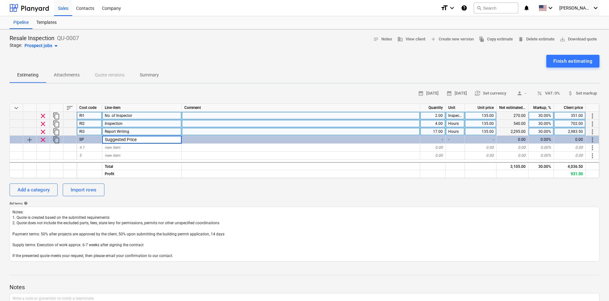
click at [91, 56] on div "Finish estimating" at bounding box center [305, 61] width 590 height 13
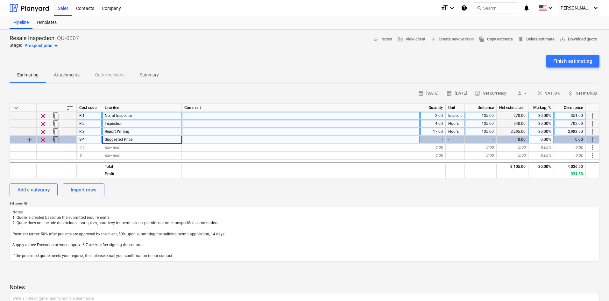
click at [423, 136] on div "-" at bounding box center [432, 140] width 25 height 8
click at [434, 137] on div "-" at bounding box center [432, 140] width 25 height 8
click at [534, 136] on div "0.00%" at bounding box center [540, 140] width 25 height 8
click at [560, 137] on div "0.00" at bounding box center [570, 140] width 32 height 8
click at [572, 138] on div "0.00" at bounding box center [570, 140] width 32 height 8
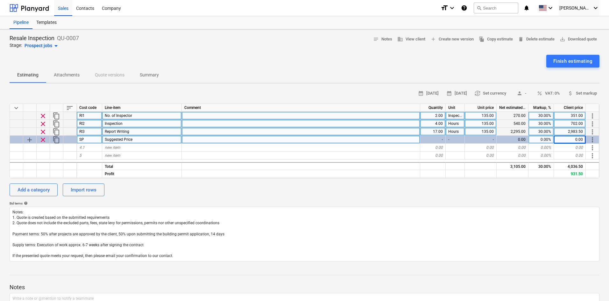
click at [579, 138] on div "0.00" at bounding box center [570, 140] width 32 height 8
click at [582, 140] on div "0.00" at bounding box center [570, 140] width 32 height 8
click at [443, 139] on div "-" at bounding box center [432, 140] width 25 height 8
click at [472, 140] on div "-" at bounding box center [481, 140] width 32 height 8
click at [444, 139] on div "-" at bounding box center [432, 140] width 25 height 8
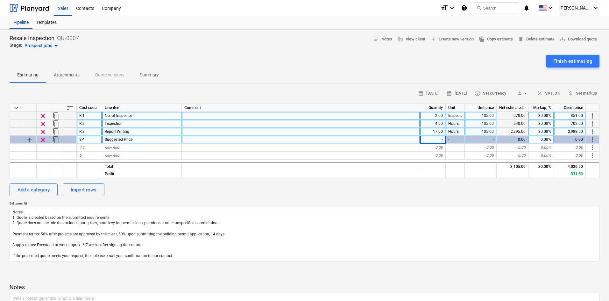
click at [452, 140] on div "-" at bounding box center [454, 140] width 19 height 8
click at [434, 140] on div "-" at bounding box center [432, 140] width 25 height 8
click at [514, 137] on div "0.00" at bounding box center [512, 140] width 32 height 8
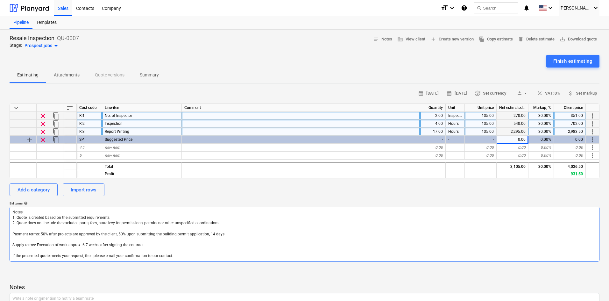
click at [507, 214] on textarea "Notes: 1. Quote is created based on the submitted requirements 2. Quote does no…" at bounding box center [305, 233] width 590 height 55
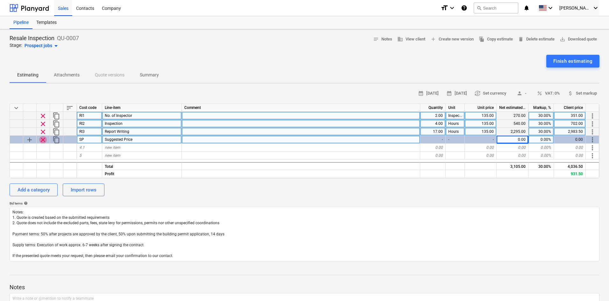
click at [42, 141] on span "clear" at bounding box center [43, 140] width 8 height 8
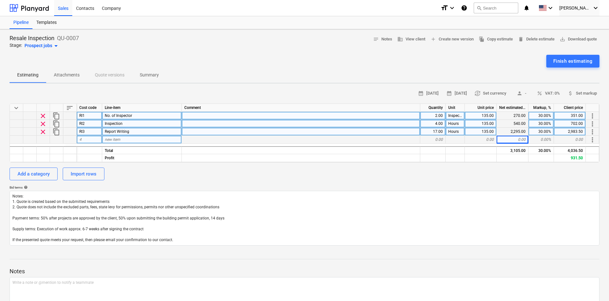
click at [92, 139] on div "4" at bounding box center [89, 140] width 25 height 8
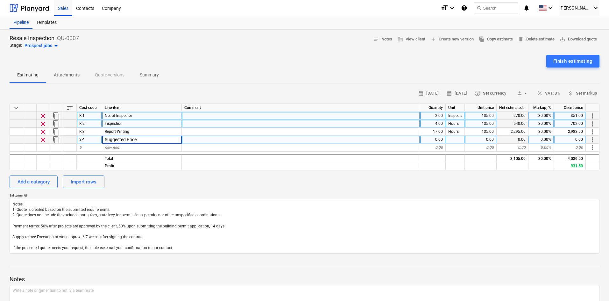
click at [428, 141] on div "0.00" at bounding box center [432, 140] width 25 height 8
click at [424, 137] on div "25.00" at bounding box center [432, 140] width 25 height 8
click at [537, 38] on span "delete Delete estimate" at bounding box center [536, 39] width 37 height 7
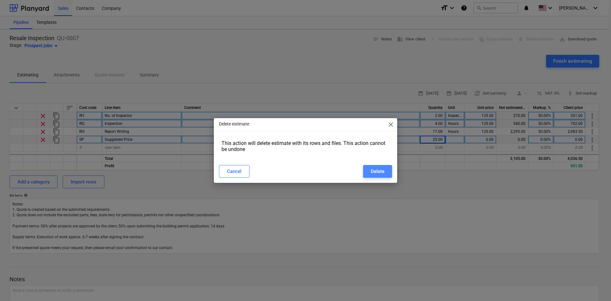
click at [368, 172] on button "Delete" at bounding box center [377, 171] width 29 height 13
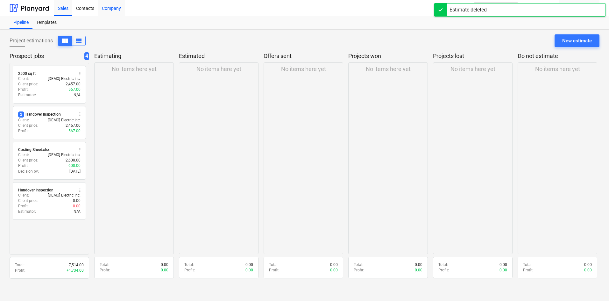
click at [111, 9] on div "Company" at bounding box center [111, 8] width 27 height 16
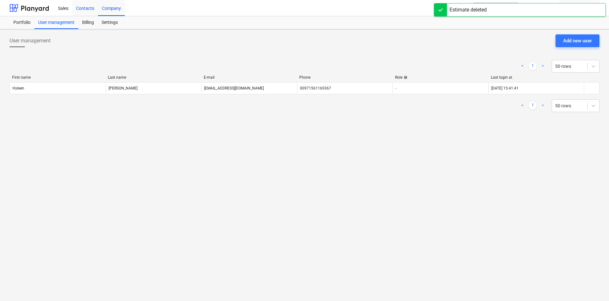
click at [88, 10] on div "Contacts" at bounding box center [85, 8] width 26 height 16
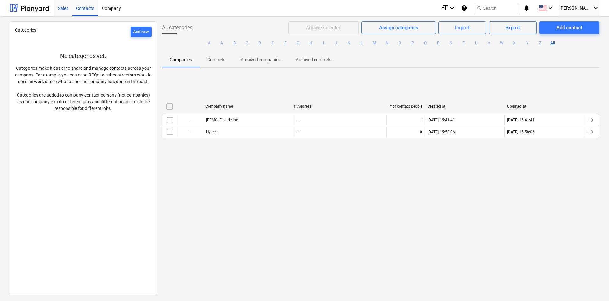
click at [67, 7] on div "Sales" at bounding box center [63, 8] width 18 height 16
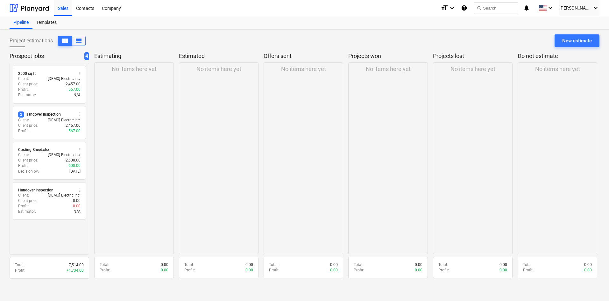
click at [136, 158] on div "No items here yet" at bounding box center [134, 158] width 80 height 192
click at [83, 17] on div "Pipeline Templates" at bounding box center [305, 22] width 590 height 13
click at [554, 8] on icon "keyboard_arrow_down" at bounding box center [550, 8] width 8 height 8
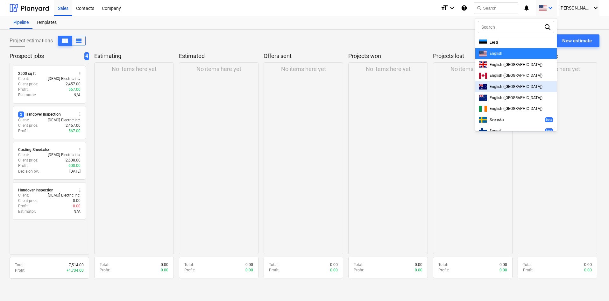
click at [574, 99] on div at bounding box center [304, 150] width 609 height 301
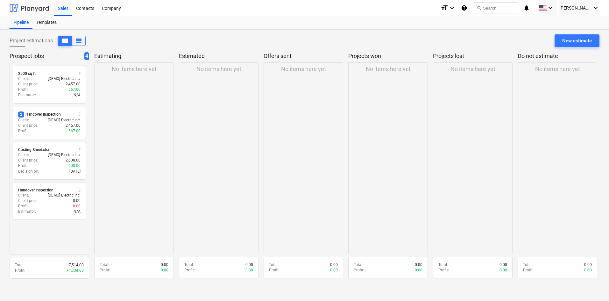
click at [39, 8] on div at bounding box center [29, 8] width 39 height 16
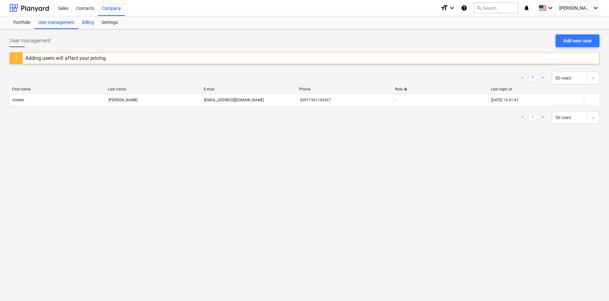
click at [86, 21] on div "Billing" at bounding box center [87, 22] width 19 height 13
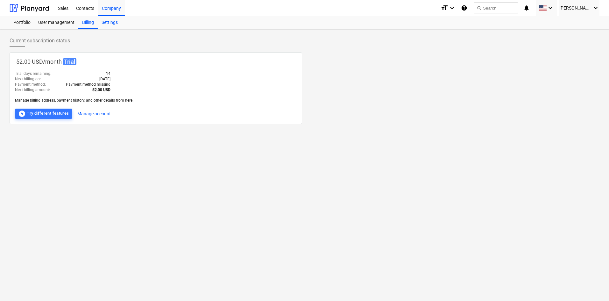
click at [115, 23] on div "Settings" at bounding box center [110, 22] width 24 height 13
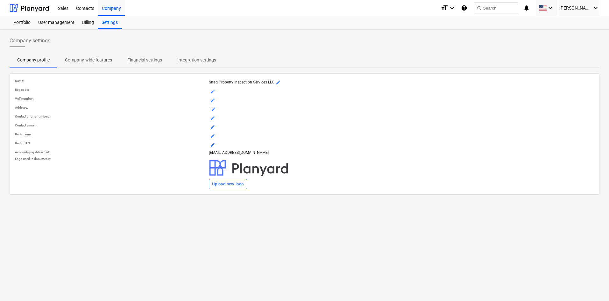
click at [152, 61] on p "Financial settings" at bounding box center [144, 60] width 35 height 7
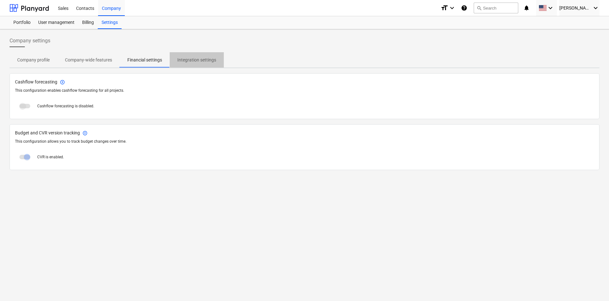
click at [185, 59] on p "Integration settings" at bounding box center [196, 60] width 39 height 7
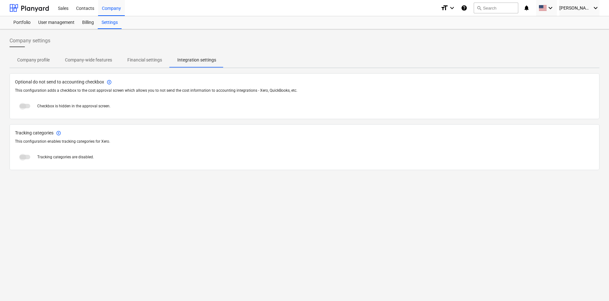
click at [205, 193] on div "Company settings Company profile Company-wide features Financial settings Integ…" at bounding box center [304, 164] width 609 height 271
click at [165, 39] on div "Company settings" at bounding box center [305, 43] width 590 height 18
